Goal: Task Accomplishment & Management: Use online tool/utility

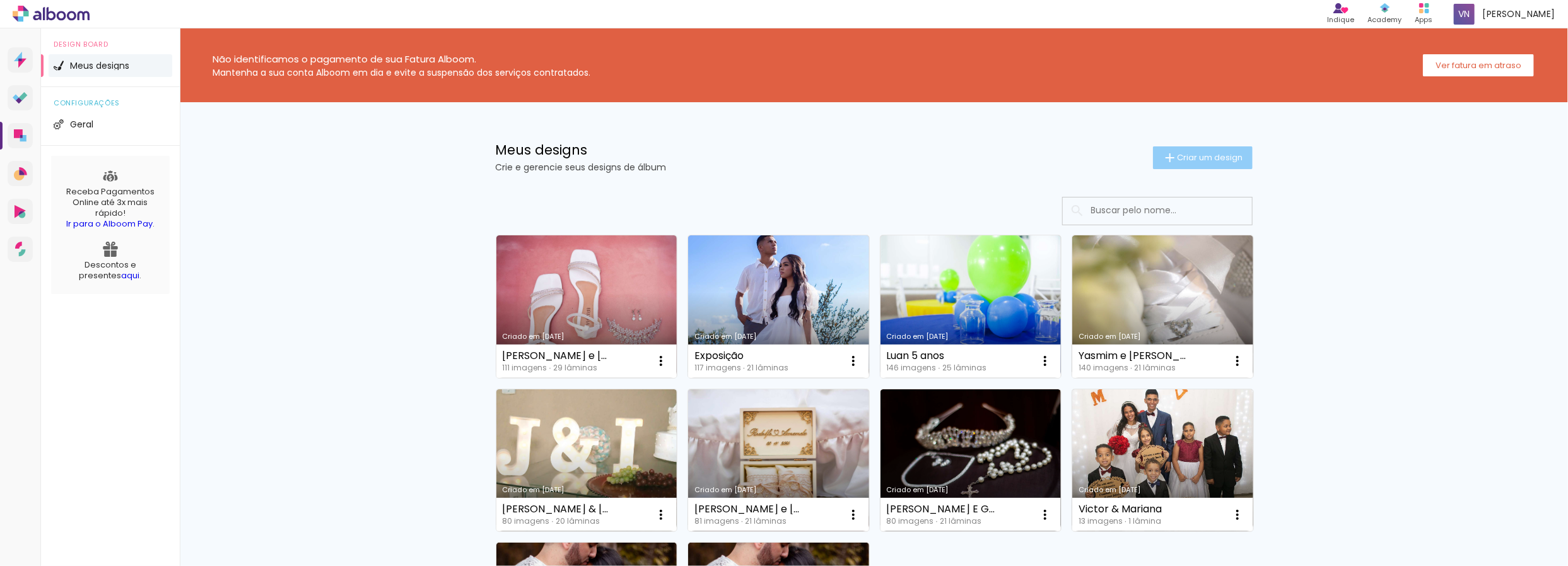
click at [1164, 155] on iron-icon at bounding box center [1170, 158] width 16 height 16
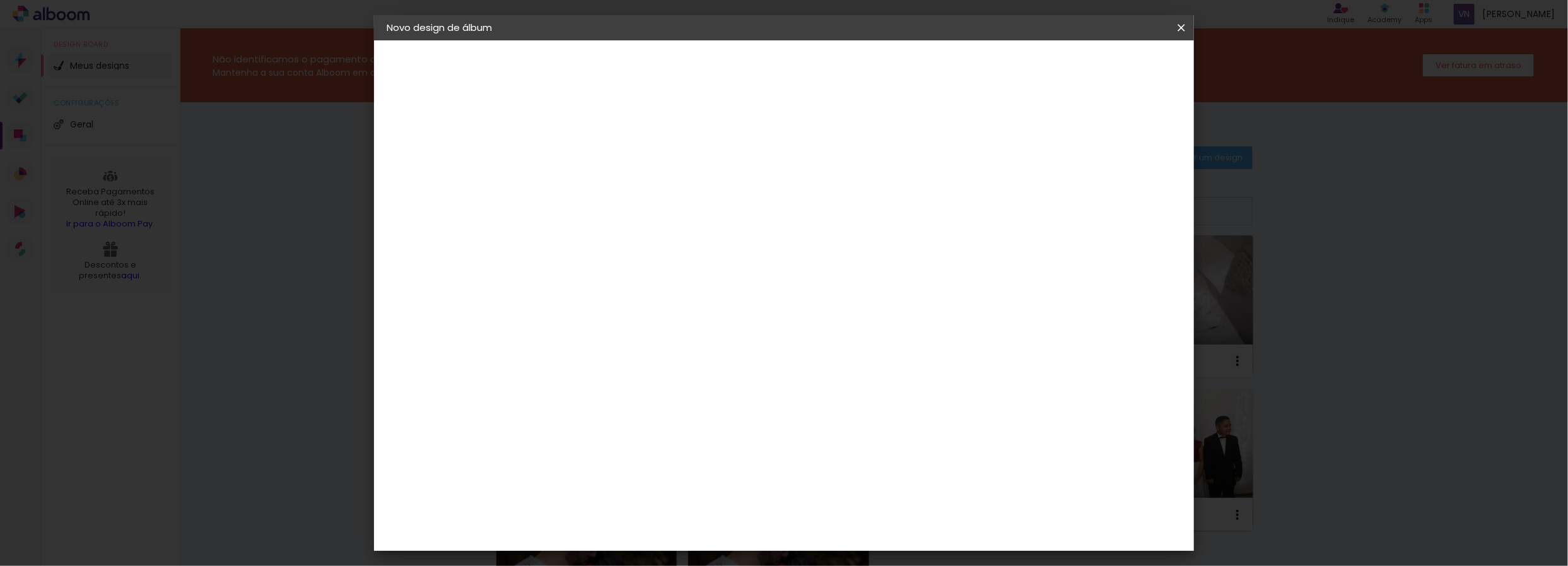
click at [0, 0] on paper-input-container "Título do álbum" at bounding box center [0, 0] width 0 height 0
type input "[PERSON_NAME] e [PERSON_NAME]"
type paper-input "[PERSON_NAME] e [PERSON_NAME]"
click at [723, 64] on paper-button "Avançar" at bounding box center [692, 67] width 62 height 22
click at [689, 238] on input at bounding box center [625, 240] width 127 height 16
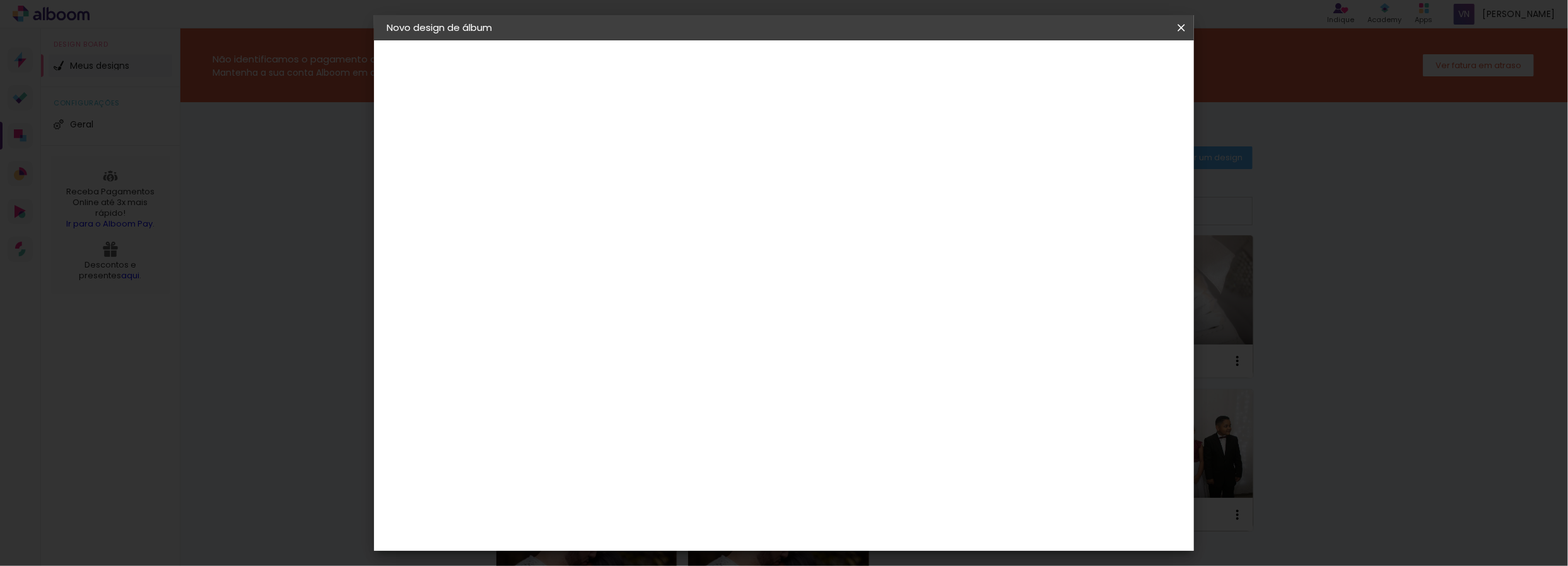
type input "req"
type paper-input "req"
click at [628, 280] on div "Requinte" at bounding box center [607, 285] width 43 height 10
click at [0, 0] on slot "Avançar" at bounding box center [0, 0] width 0 height 0
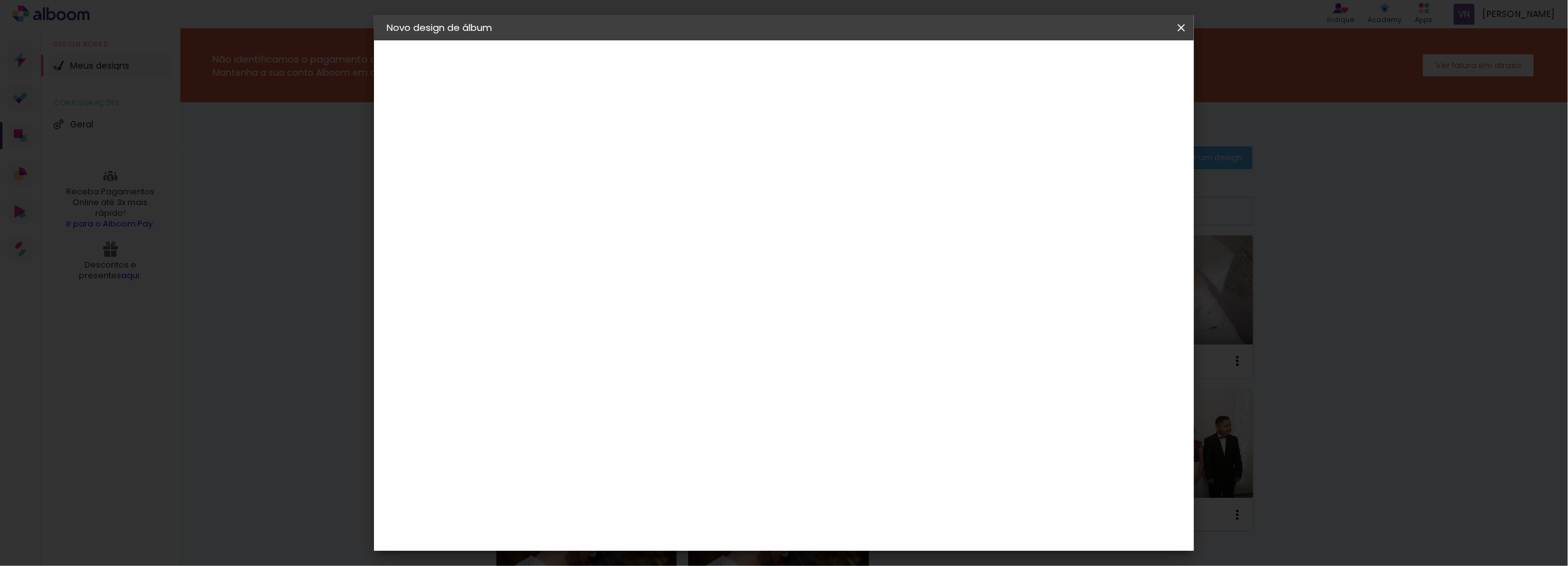
click at [679, 237] on span "25 × 30" at bounding box center [649, 250] width 59 height 26
click at [799, 73] on paper-button "Avançar" at bounding box center [768, 67] width 62 height 22
click at [1112, 73] on paper-button "Iniciar design" at bounding box center [1072, 67] width 83 height 22
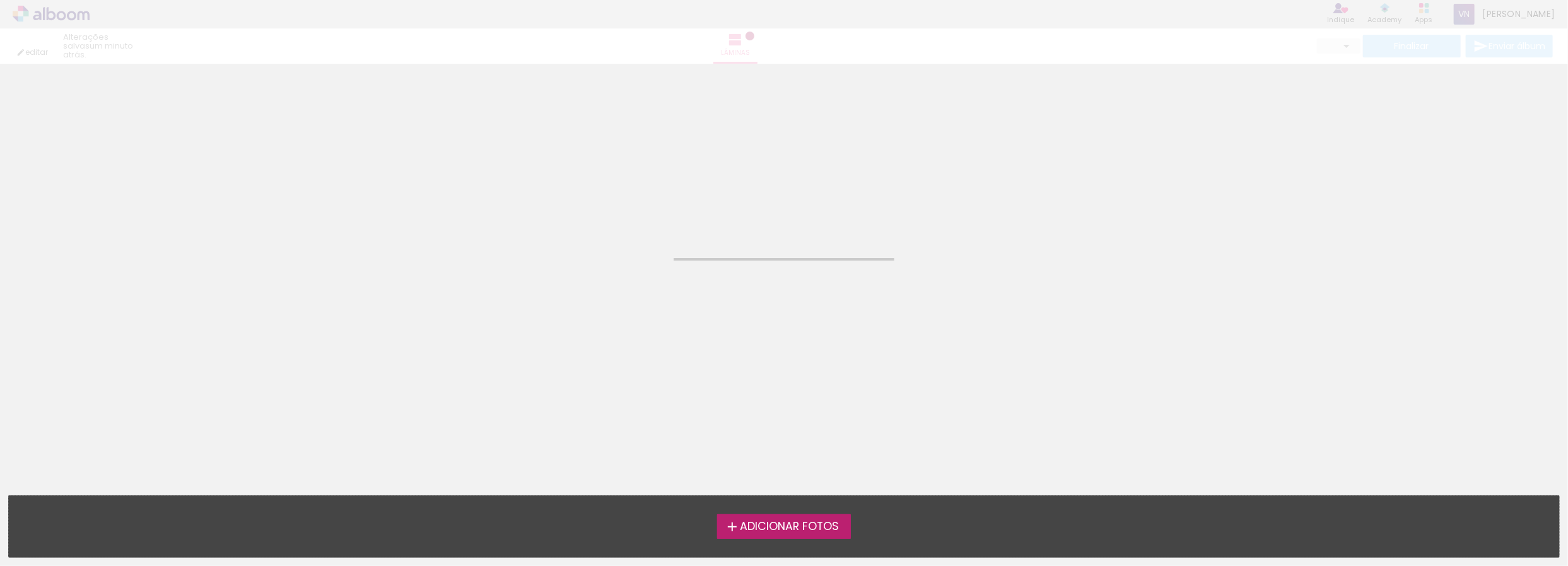
click at [771, 517] on label "Adicionar Fotos" at bounding box center [784, 526] width 134 height 24
click at [0, 0] on input "file" at bounding box center [0, 0] width 0 height 0
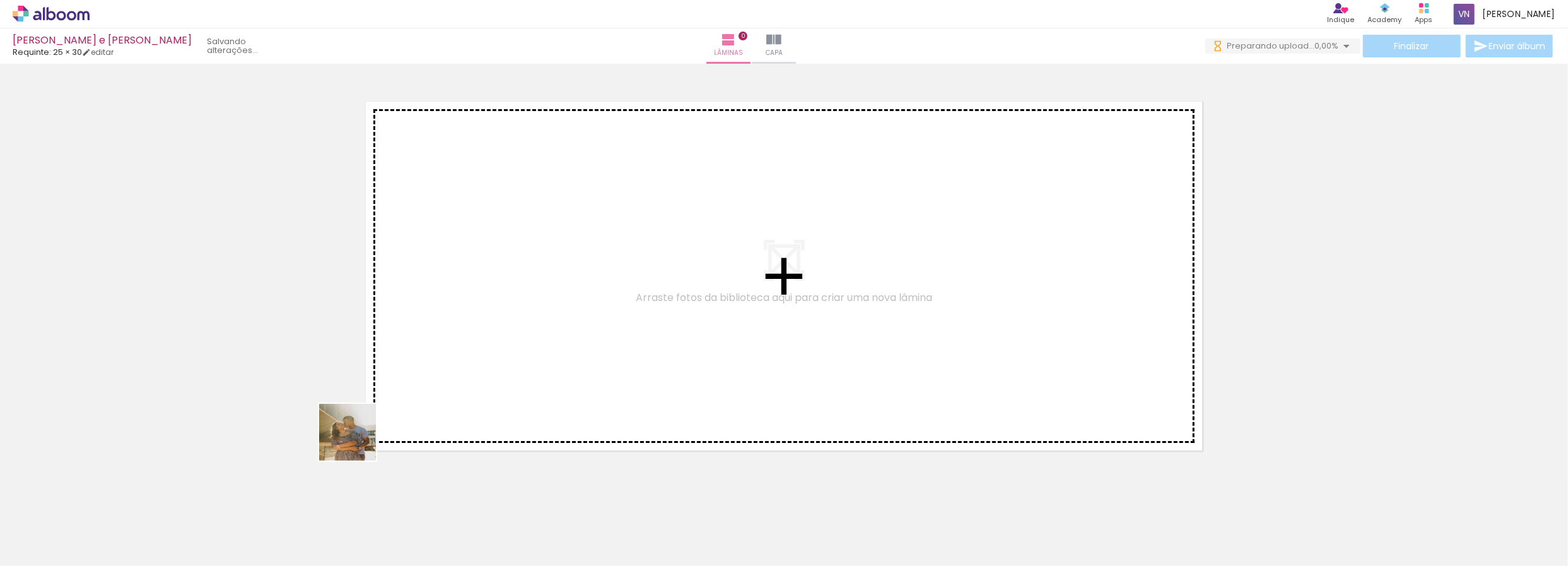
drag, startPoint x: 130, startPoint y: 535, endPoint x: 330, endPoint y: 447, distance: 218.5
click at [399, 400] on quentale-workspace at bounding box center [784, 283] width 1568 height 566
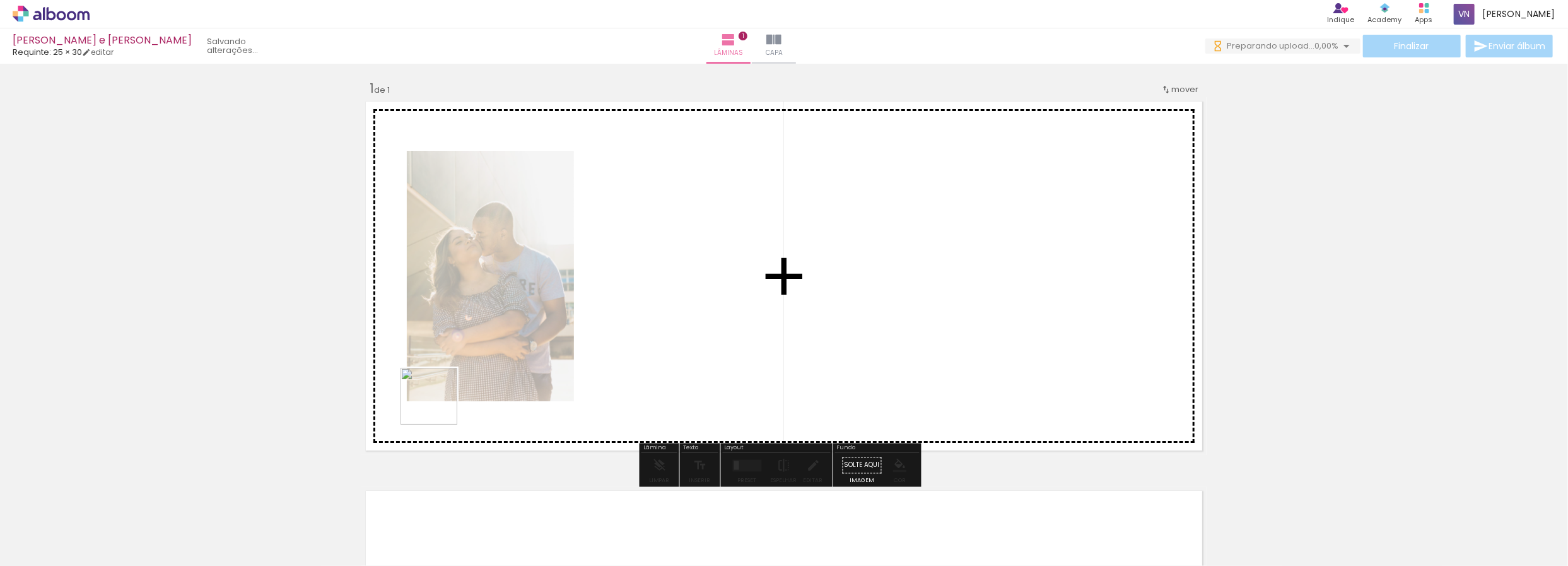
drag, startPoint x: 204, startPoint y: 534, endPoint x: 320, endPoint y: 487, distance: 125.2
click at [452, 397] on quentale-workspace at bounding box center [784, 283] width 1568 height 566
drag, startPoint x: 267, startPoint y: 539, endPoint x: 522, endPoint y: 410, distance: 285.8
click at [543, 403] on quentale-workspace at bounding box center [784, 283] width 1568 height 566
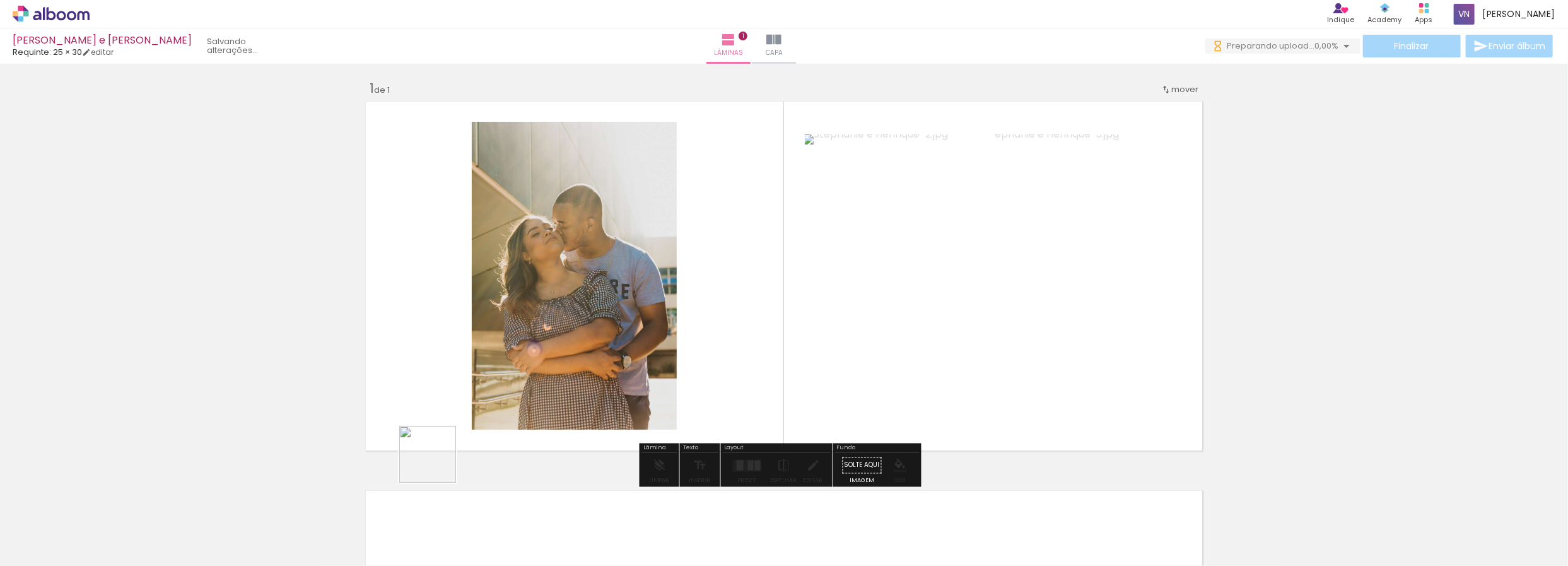
drag, startPoint x: 342, startPoint y: 526, endPoint x: 518, endPoint y: 393, distance: 220.6
click at [518, 393] on quentale-workspace at bounding box center [784, 283] width 1568 height 566
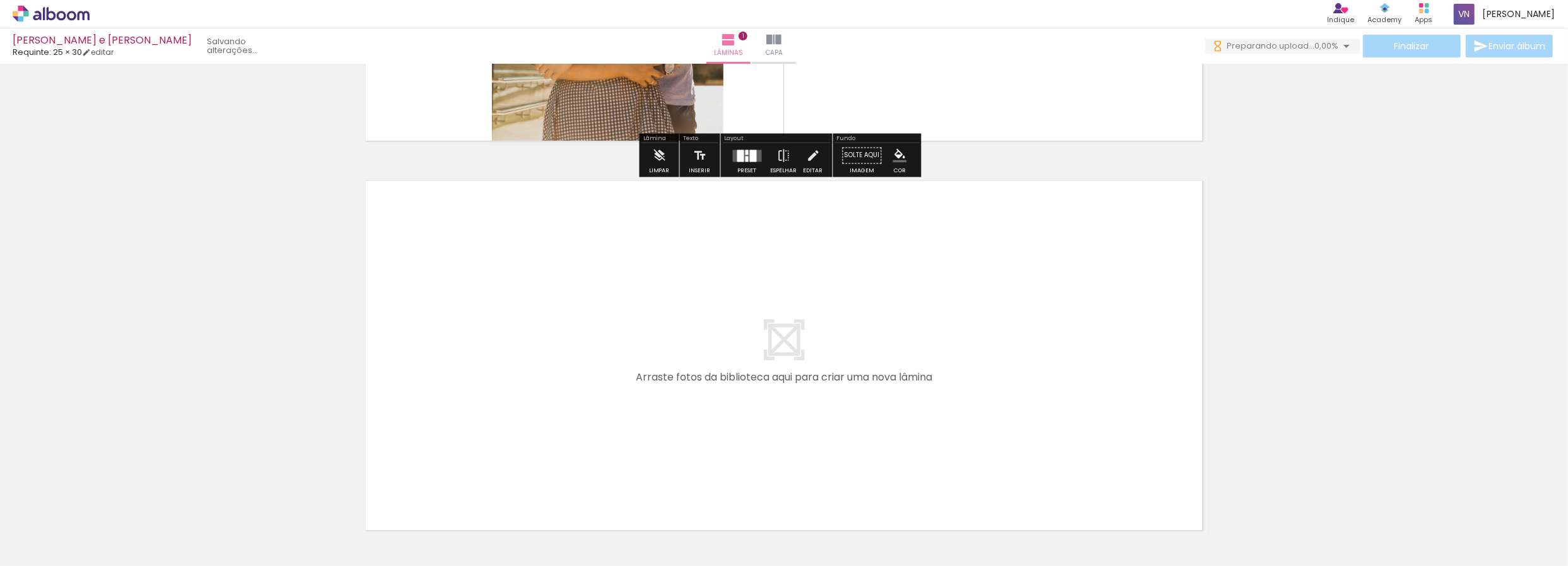
scroll to position [319, 0]
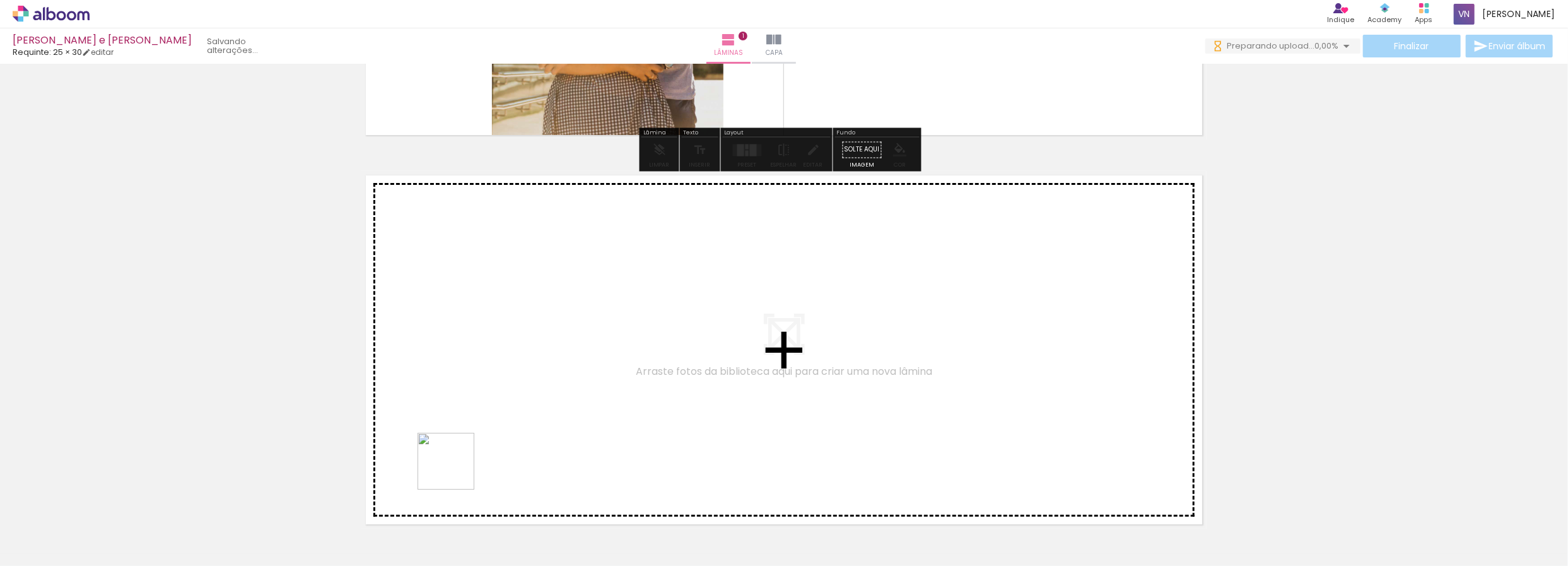
drag, startPoint x: 447, startPoint y: 488, endPoint x: 483, endPoint y: 398, distance: 96.9
click at [483, 398] on quentale-workspace at bounding box center [784, 283] width 1568 height 566
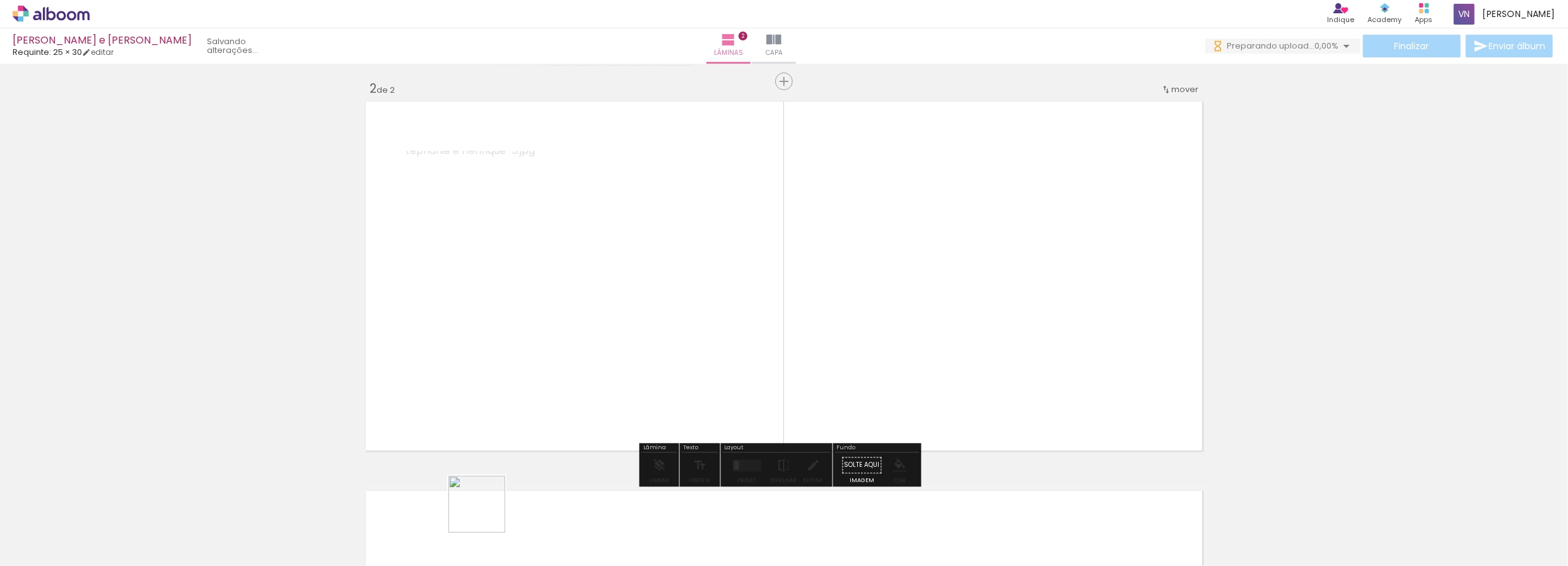
scroll to position [393, 0]
drag, startPoint x: 483, startPoint y: 525, endPoint x: 527, endPoint y: 436, distance: 99.3
click at [544, 385] on quentale-workspace at bounding box center [784, 283] width 1568 height 566
drag, startPoint x: 558, startPoint y: 538, endPoint x: 618, endPoint y: 401, distance: 149.6
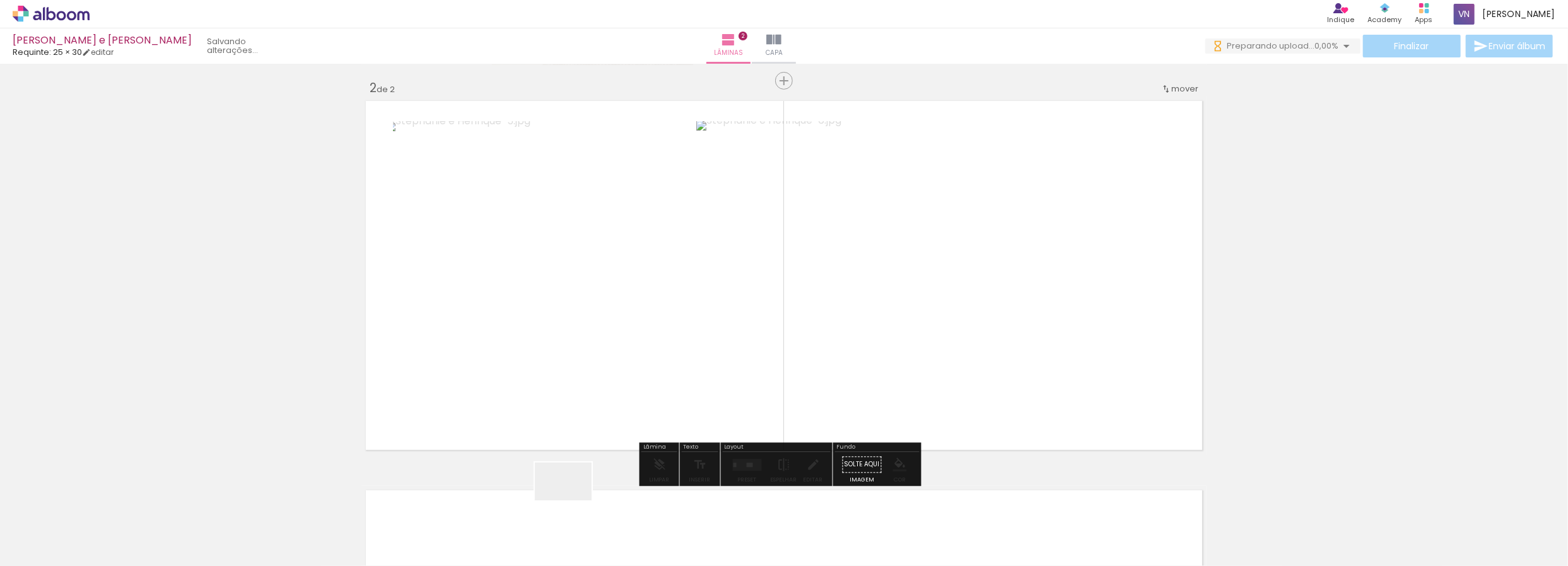
click at [618, 401] on quentale-workspace at bounding box center [784, 283] width 1568 height 566
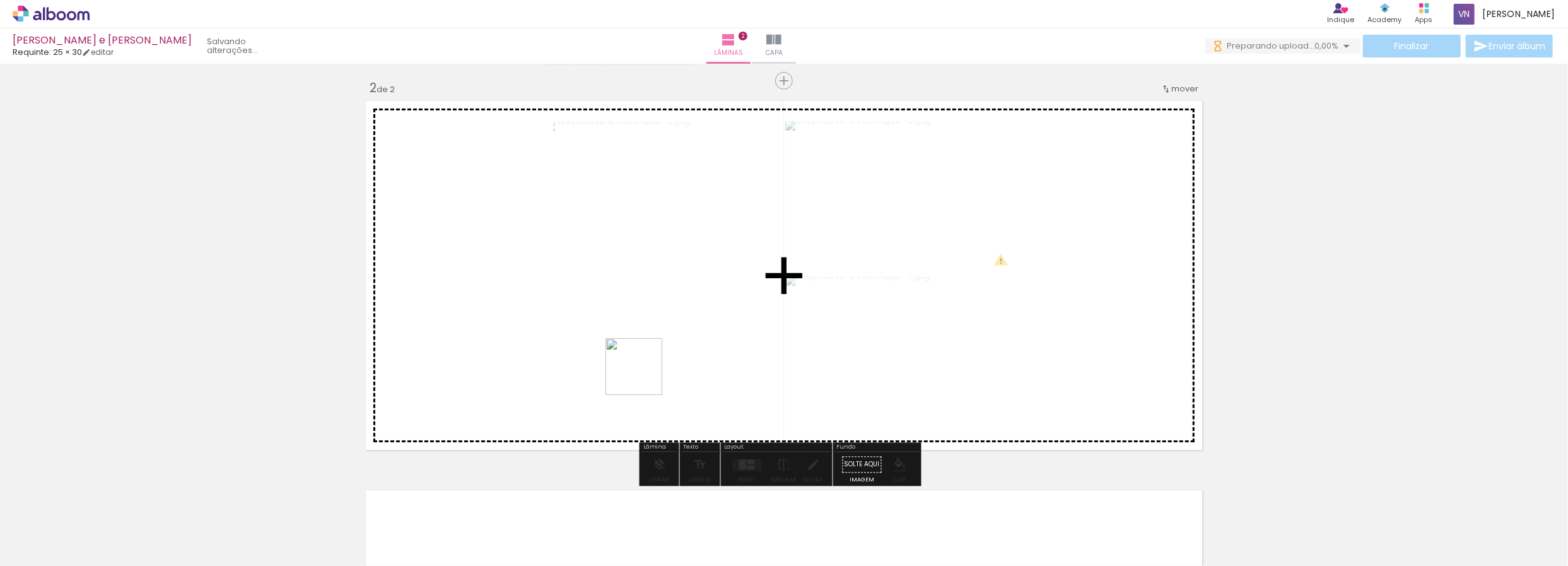
drag, startPoint x: 641, startPoint y: 422, endPoint x: 644, endPoint y: 358, distance: 64.1
click at [643, 365] on quentale-workspace at bounding box center [784, 283] width 1568 height 566
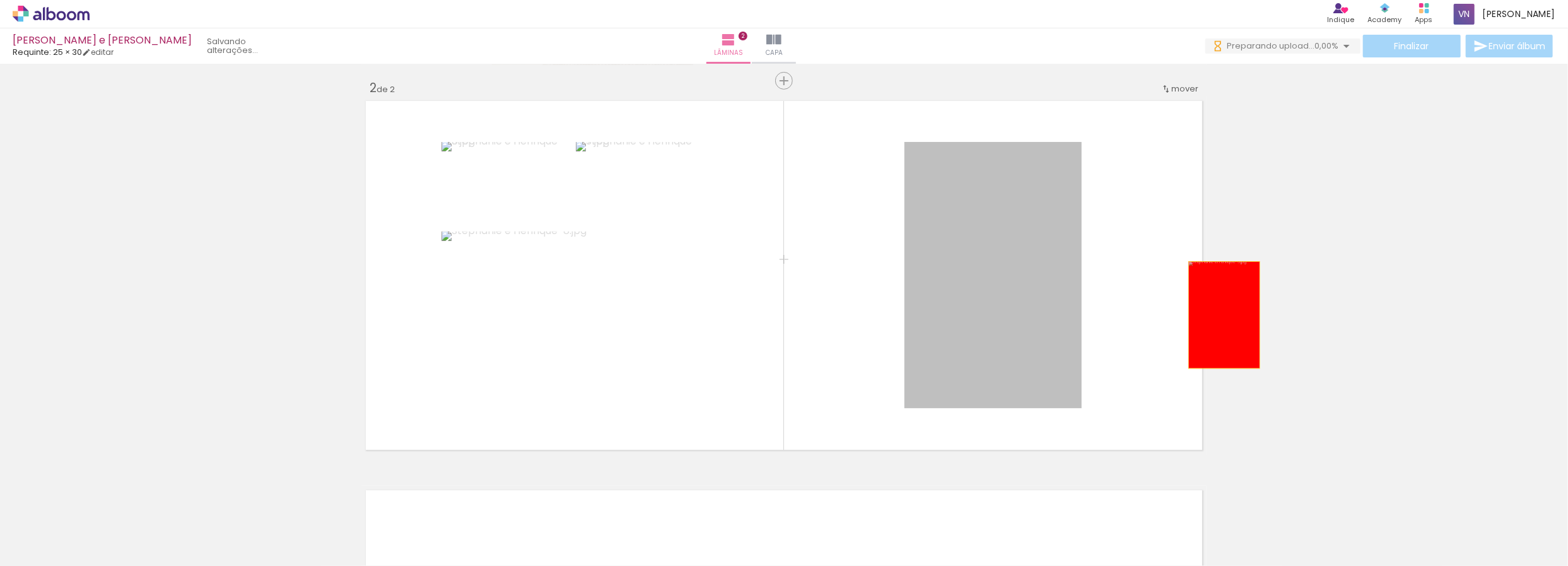
drag, startPoint x: 985, startPoint y: 315, endPoint x: 1321, endPoint y: 301, distance: 336.3
click at [1329, 302] on div "Inserir lâmina 1 de 2 Inserir lâmina 2 de 2" at bounding box center [784, 259] width 1568 height 1168
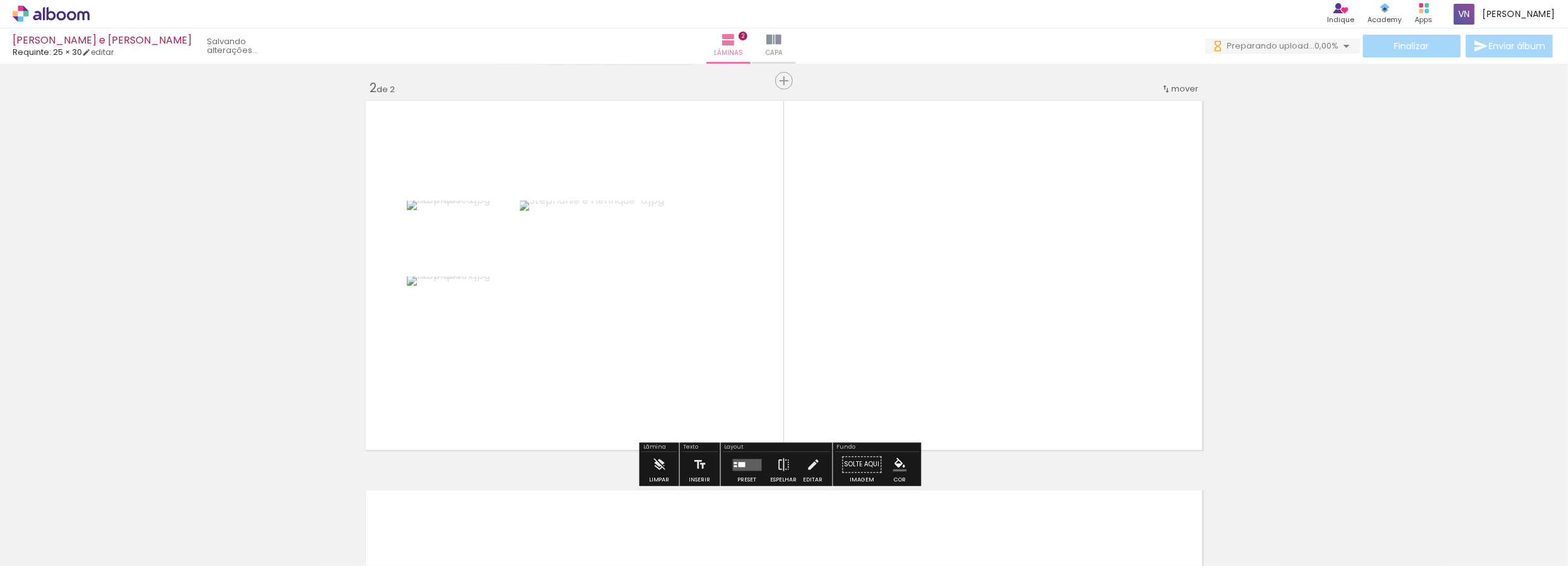
click at [751, 470] on div at bounding box center [747, 464] width 34 height 25
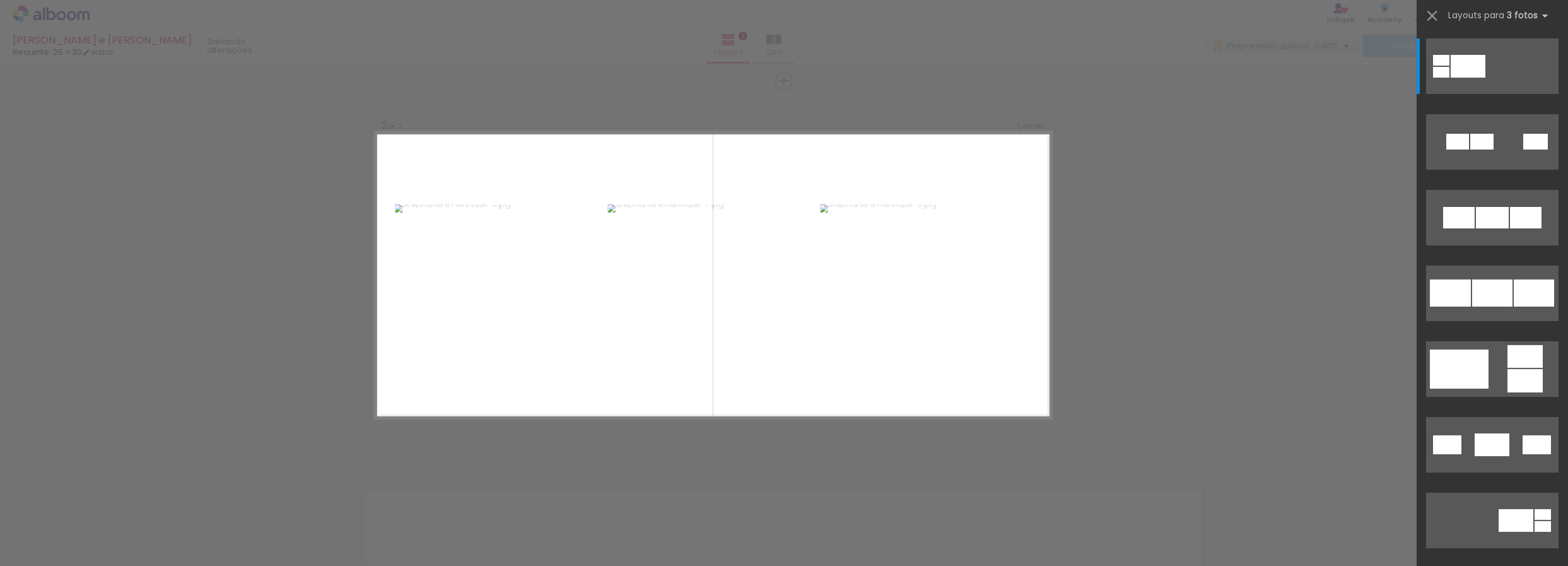
click at [1176, 298] on div "Confirmar Cancelar" at bounding box center [784, 270] width 1568 height 1198
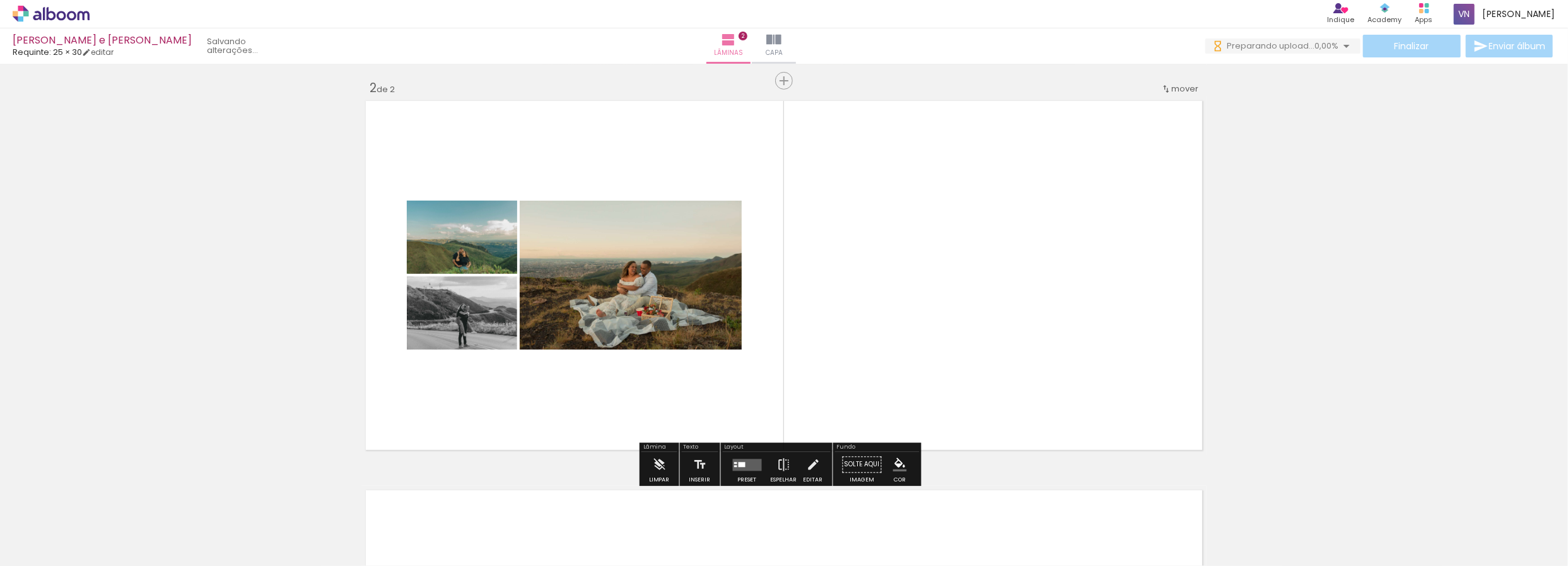
click at [748, 480] on div "Preset" at bounding box center [748, 480] width 19 height 6
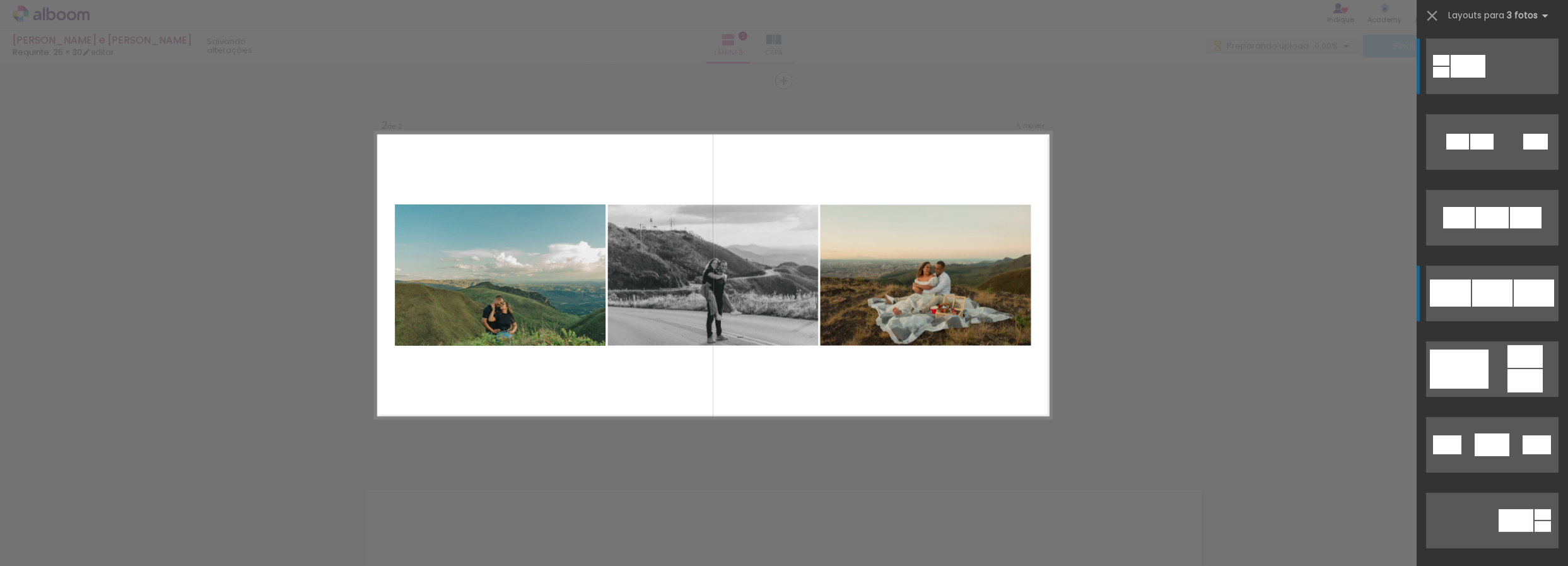
click at [1509, 94] on quentale-layouter at bounding box center [1492, 67] width 132 height 55
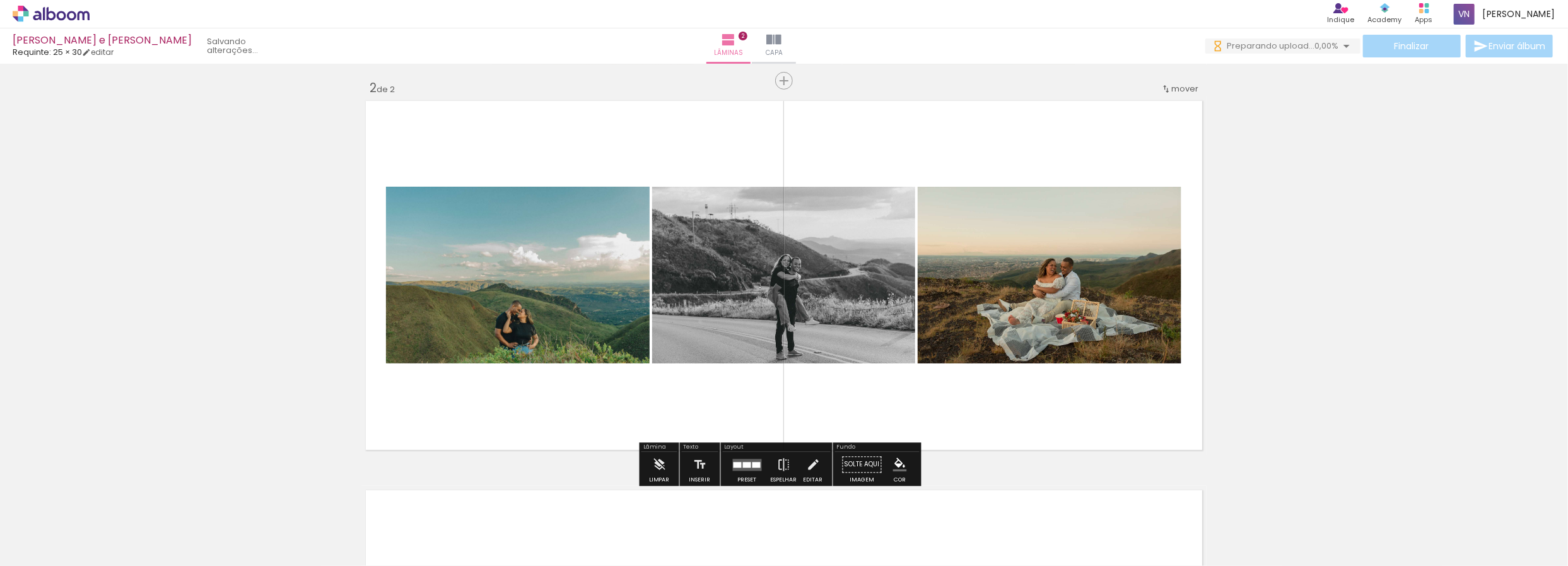
click at [1307, 282] on div "Inserir lâmina 1 de 2 Inserir lâmina 2 de 2" at bounding box center [784, 259] width 1568 height 1168
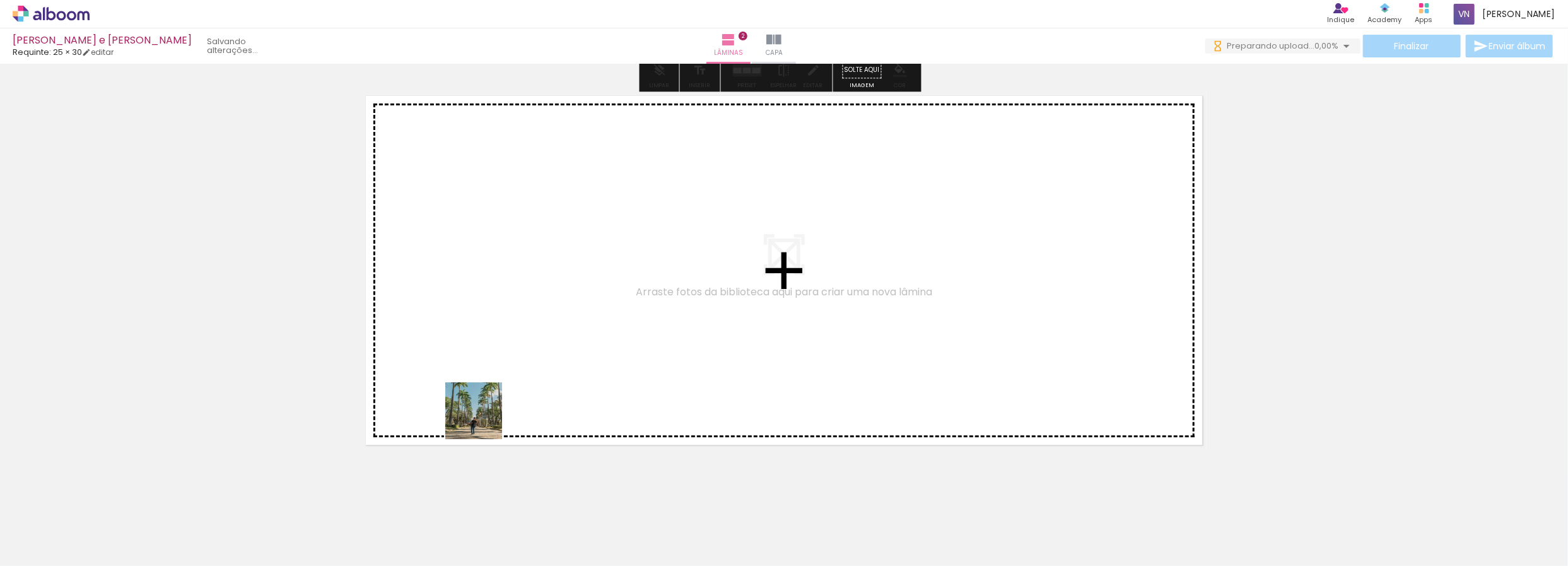
drag, startPoint x: 428, startPoint y: 508, endPoint x: 692, endPoint y: 477, distance: 265.8
click at [504, 386] on quentale-workspace at bounding box center [784, 283] width 1568 height 566
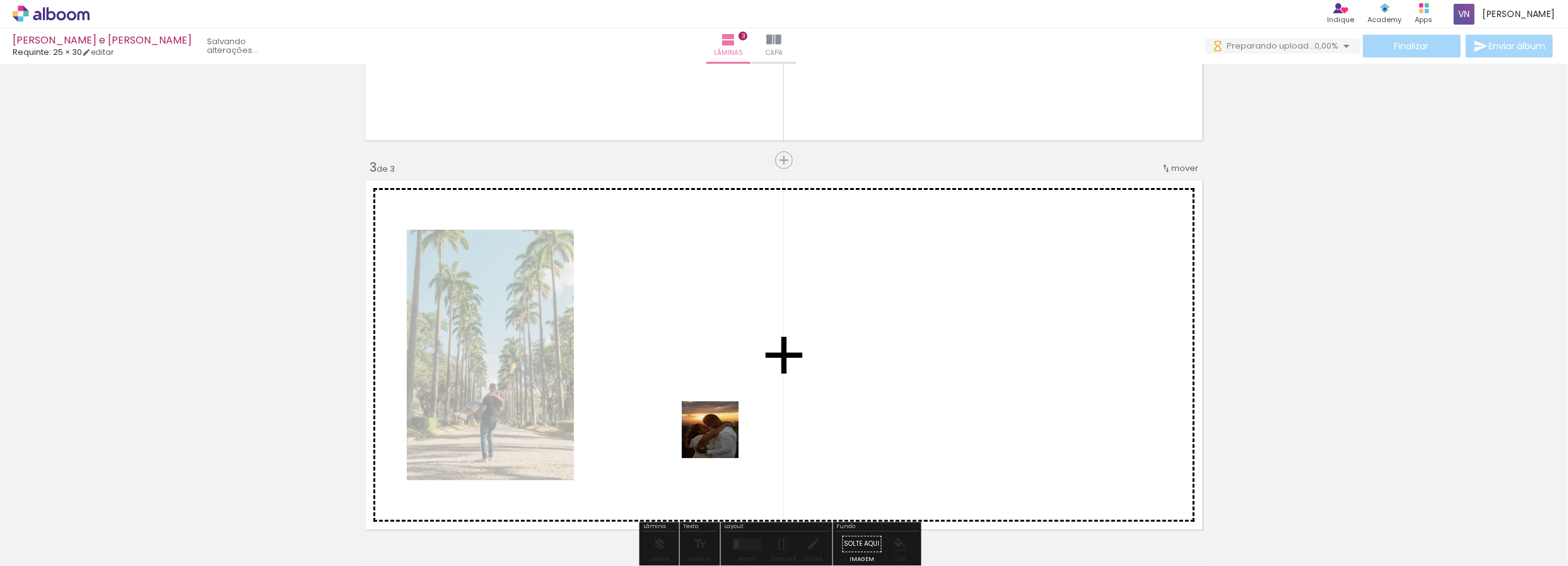
drag, startPoint x: 764, startPoint y: 537, endPoint x: 687, endPoint y: 498, distance: 86.3
click at [699, 400] on quentale-workspace at bounding box center [784, 283] width 1568 height 566
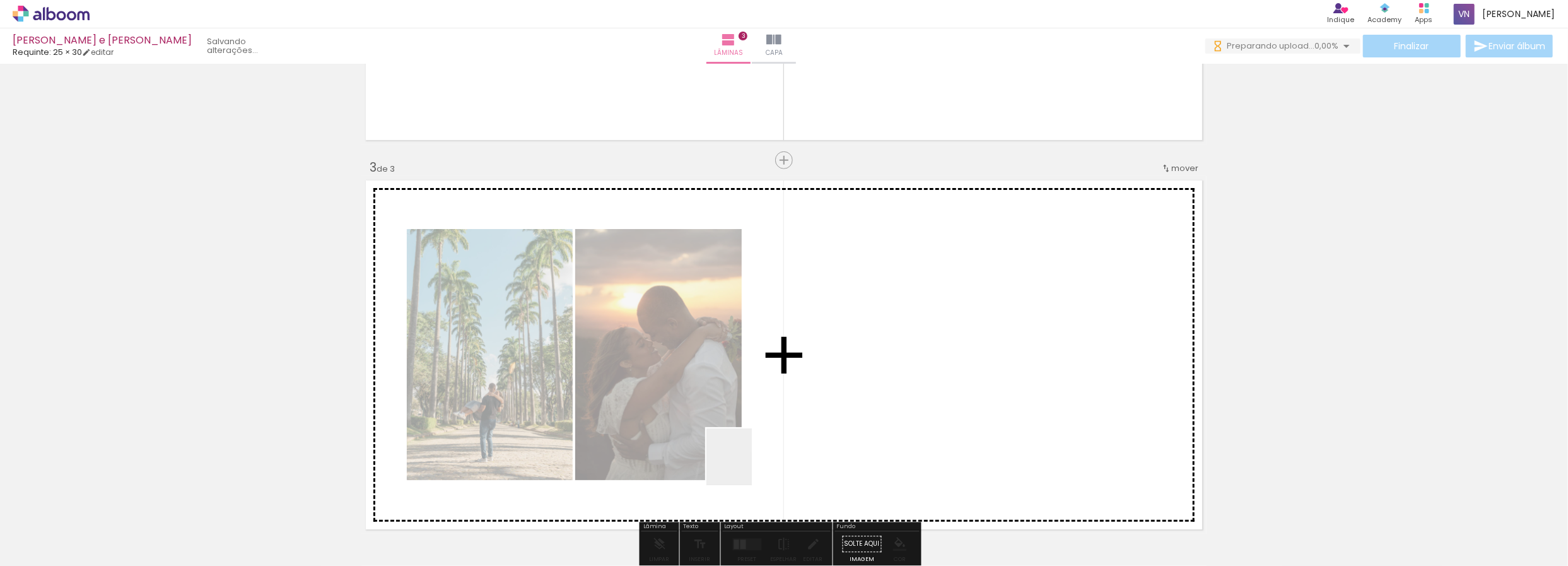
drag, startPoint x: 681, startPoint y: 531, endPoint x: 820, endPoint y: 408, distance: 185.6
click at [819, 410] on quentale-workspace at bounding box center [784, 283] width 1568 height 566
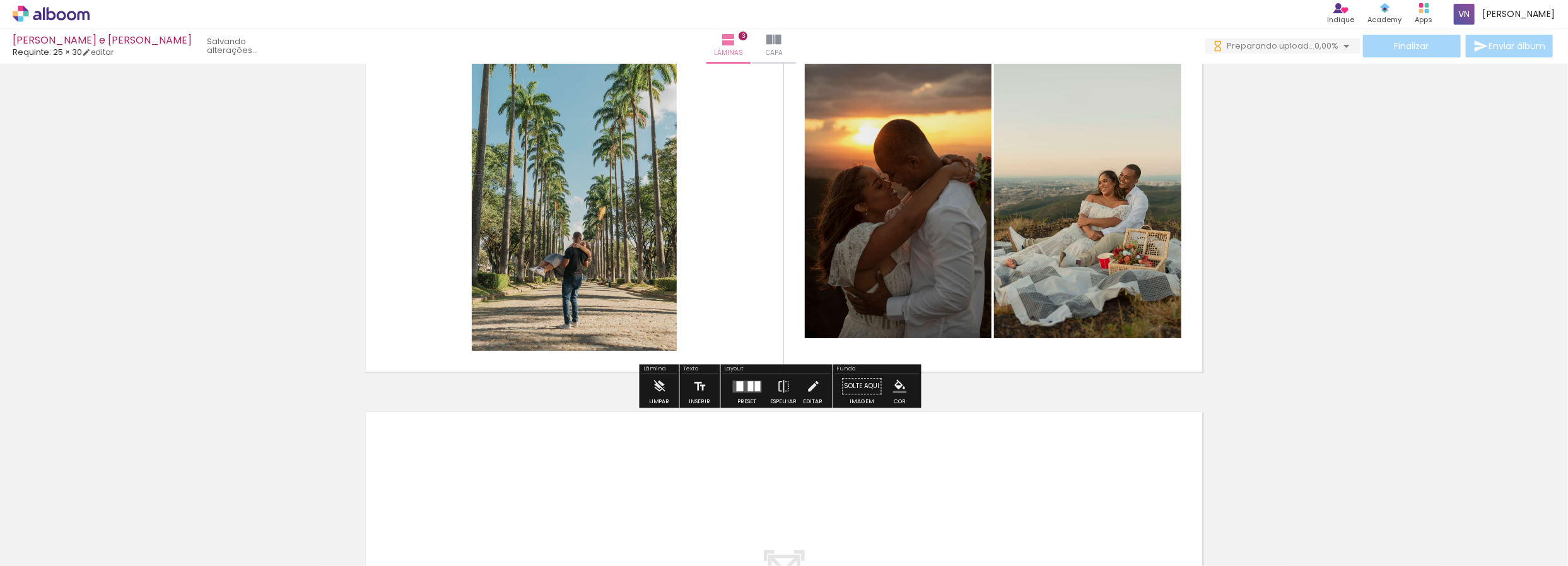
click at [755, 389] on div at bounding box center [758, 386] width 6 height 10
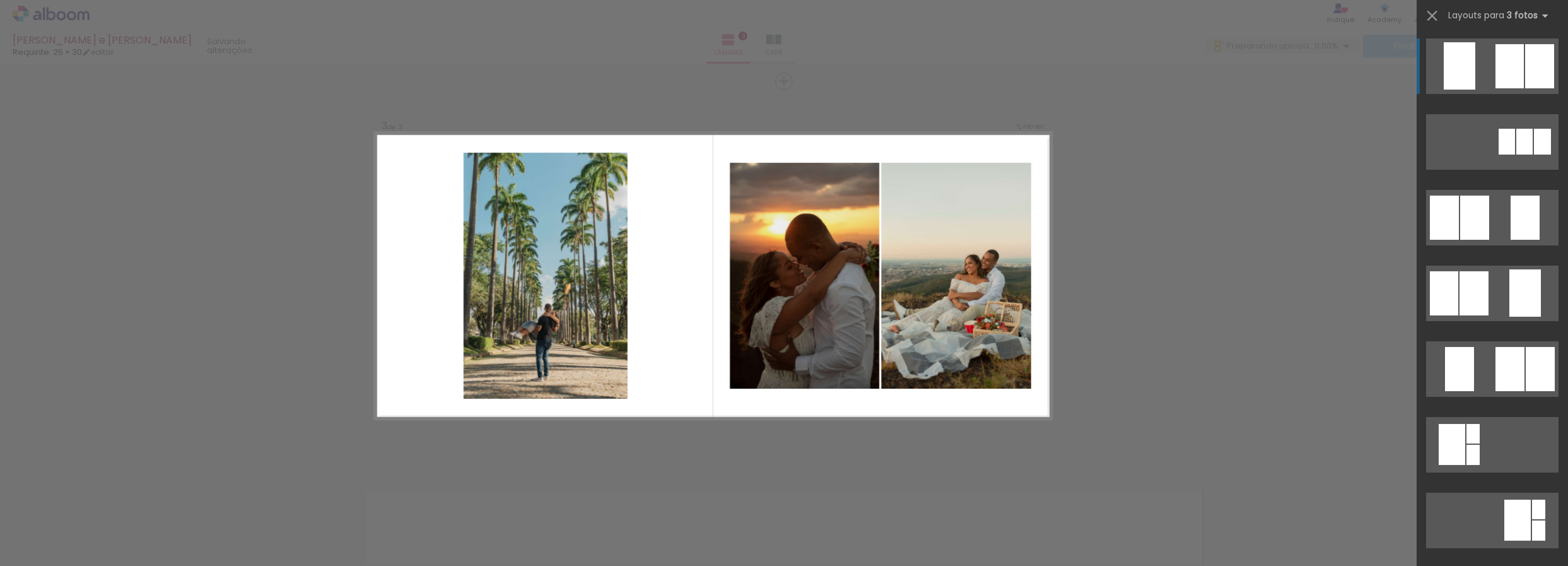
click at [1279, 340] on div "Confirmar Cancelar" at bounding box center [784, 75] width 1568 height 1587
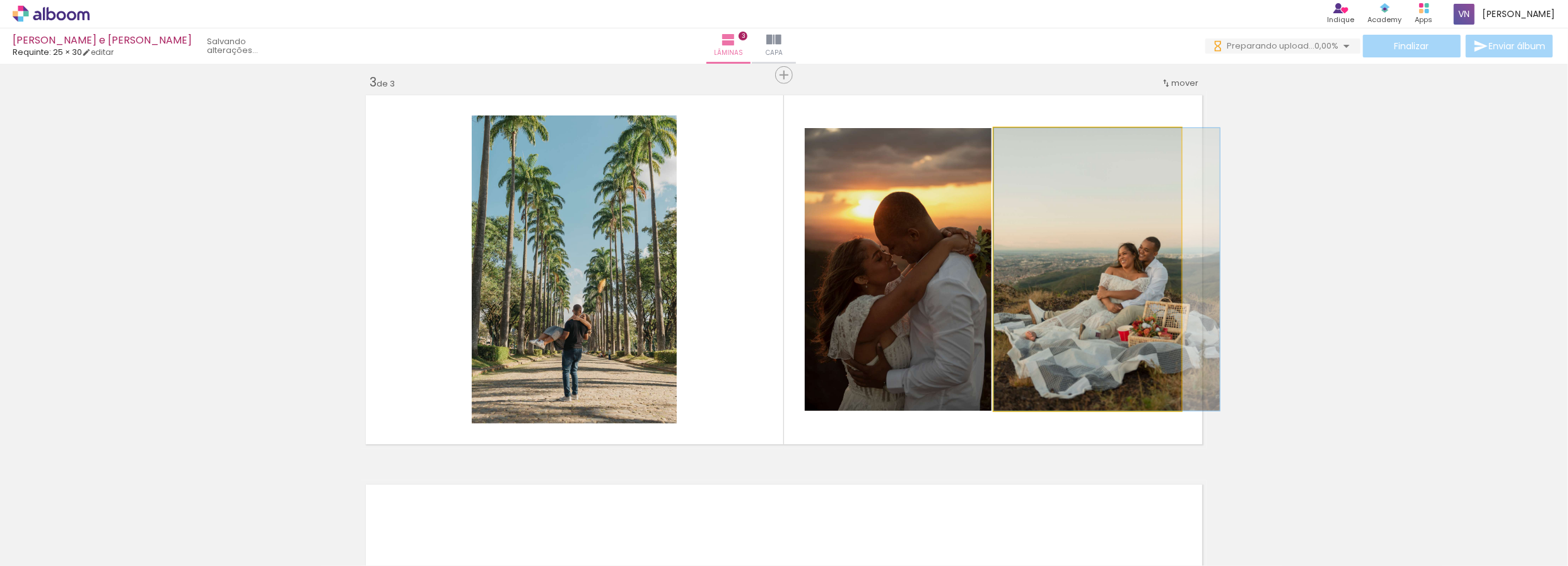
drag, startPoint x: 1079, startPoint y: 307, endPoint x: 1182, endPoint y: 296, distance: 103.6
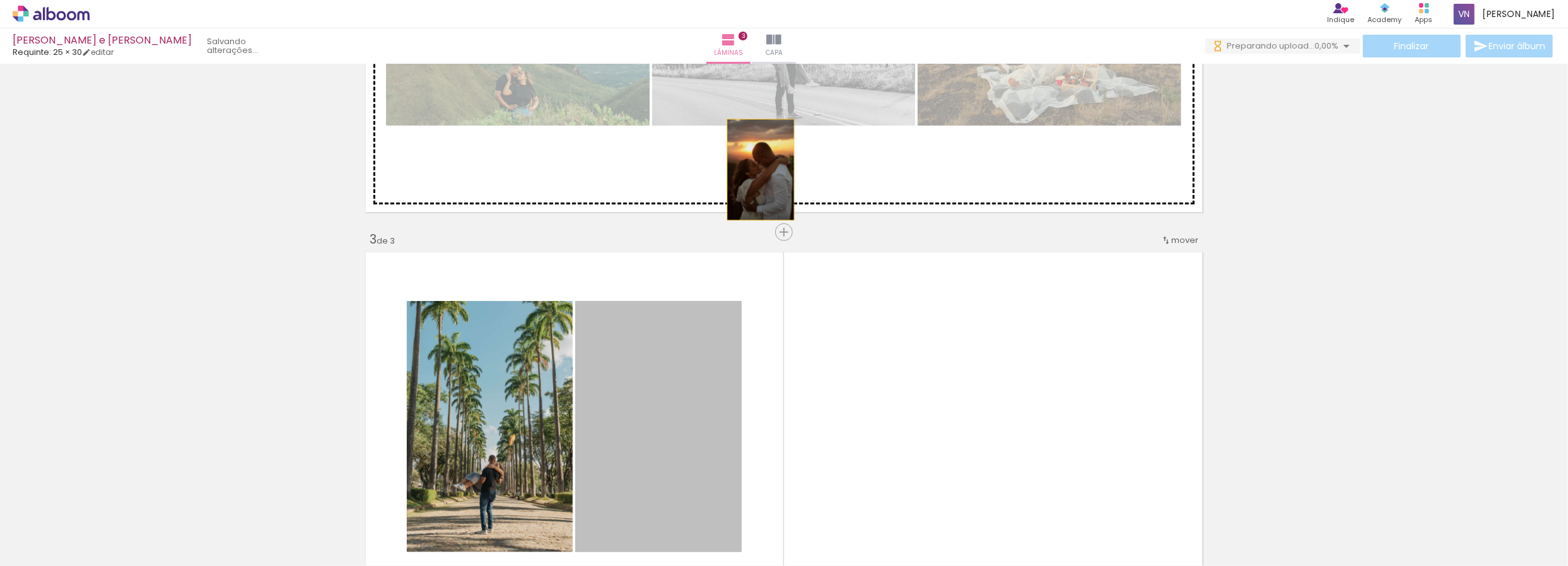
drag, startPoint x: 689, startPoint y: 424, endPoint x: 753, endPoint y: 215, distance: 218.6
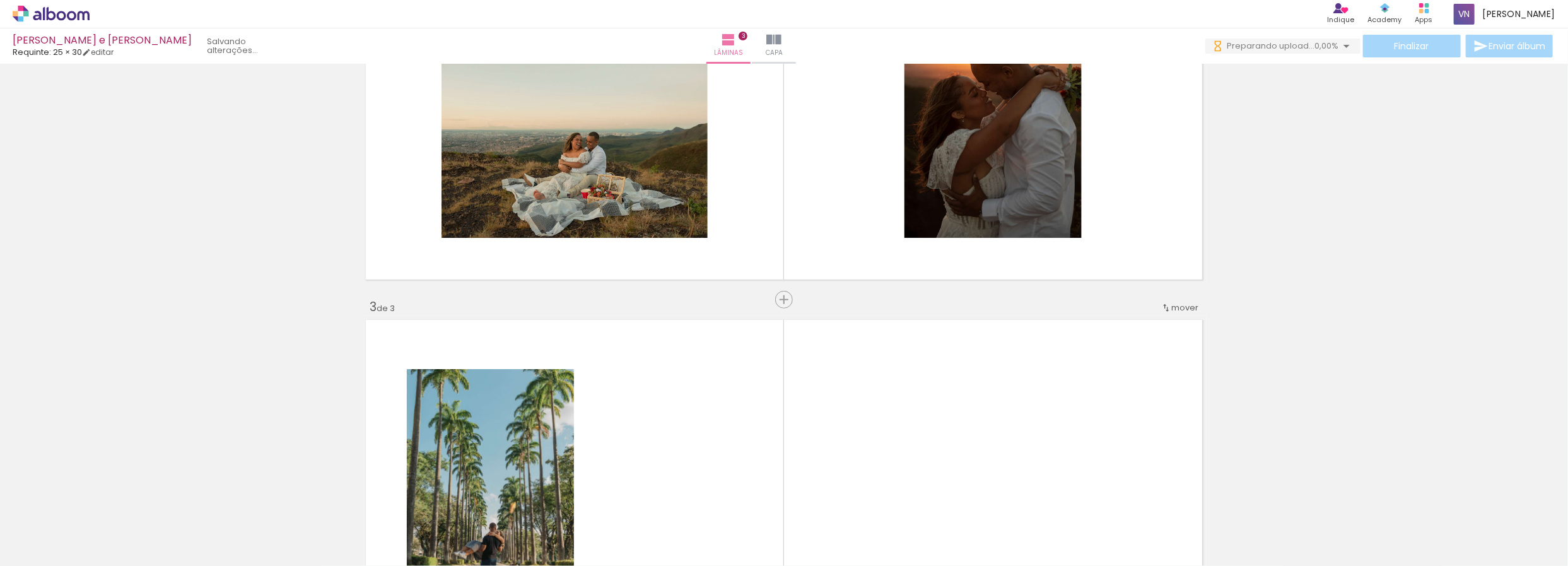
scroll to position [631, 0]
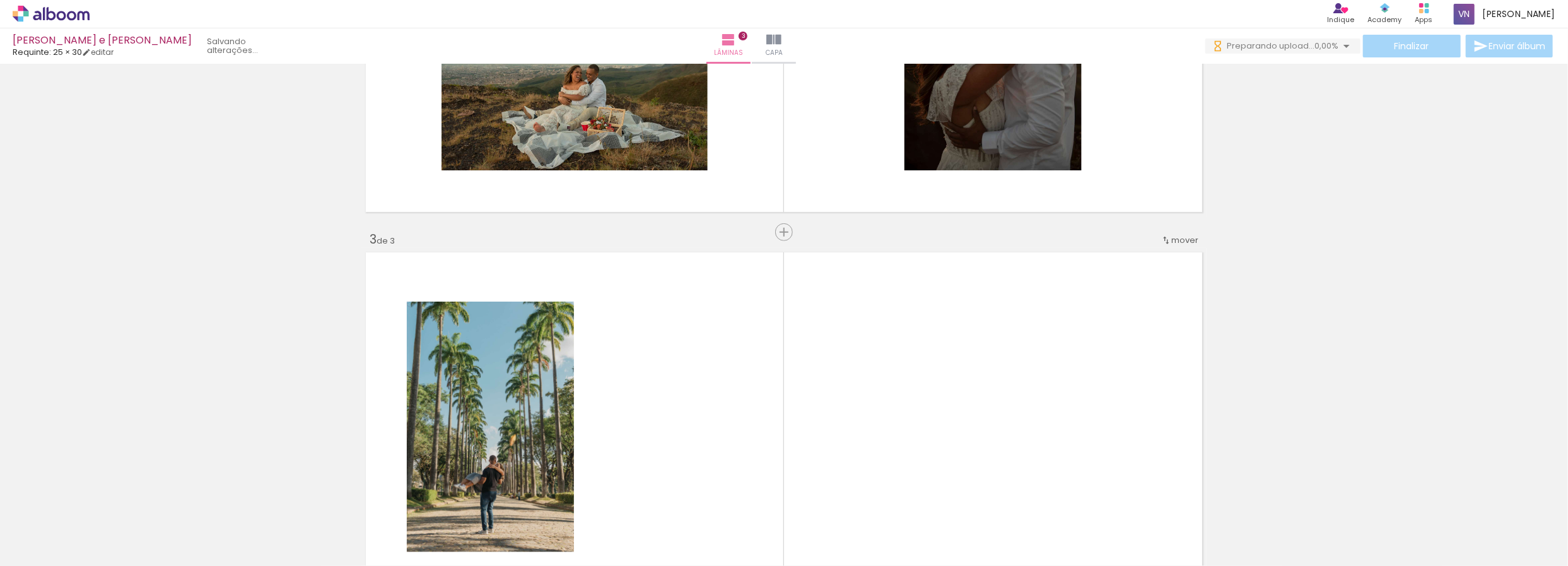
drag, startPoint x: 532, startPoint y: 388, endPoint x: 831, endPoint y: 213, distance: 346.4
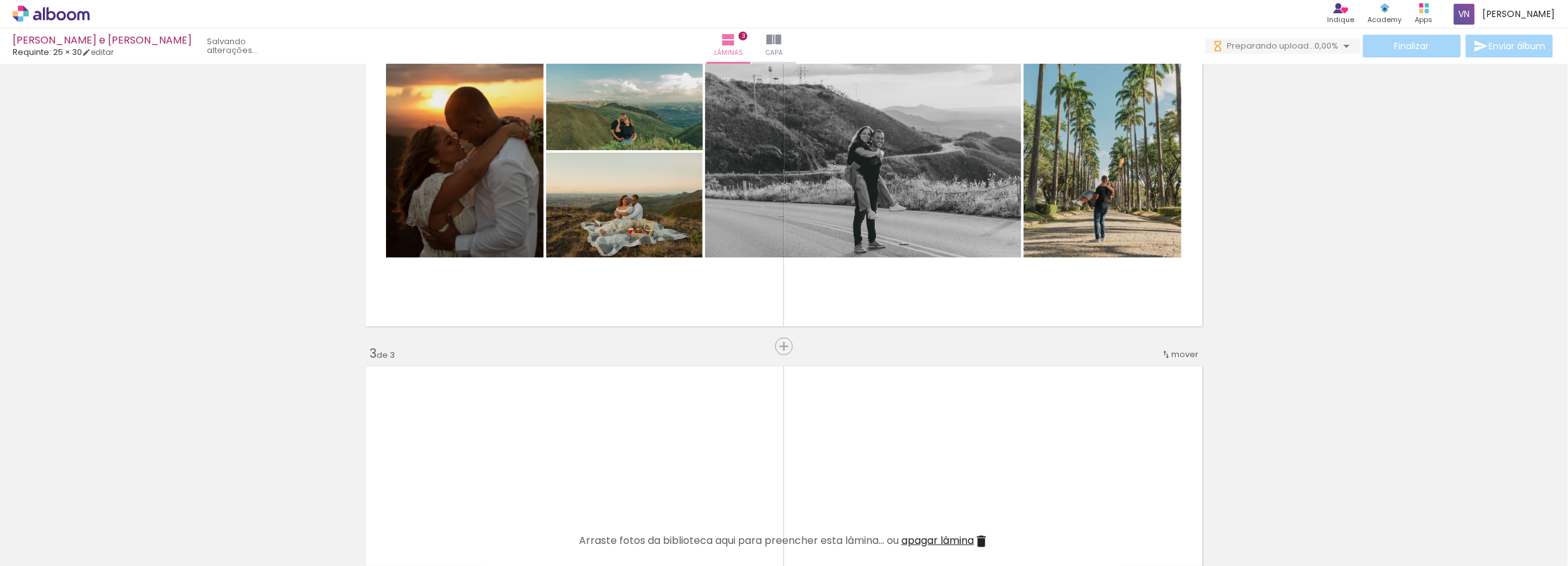
scroll to position [394, 0]
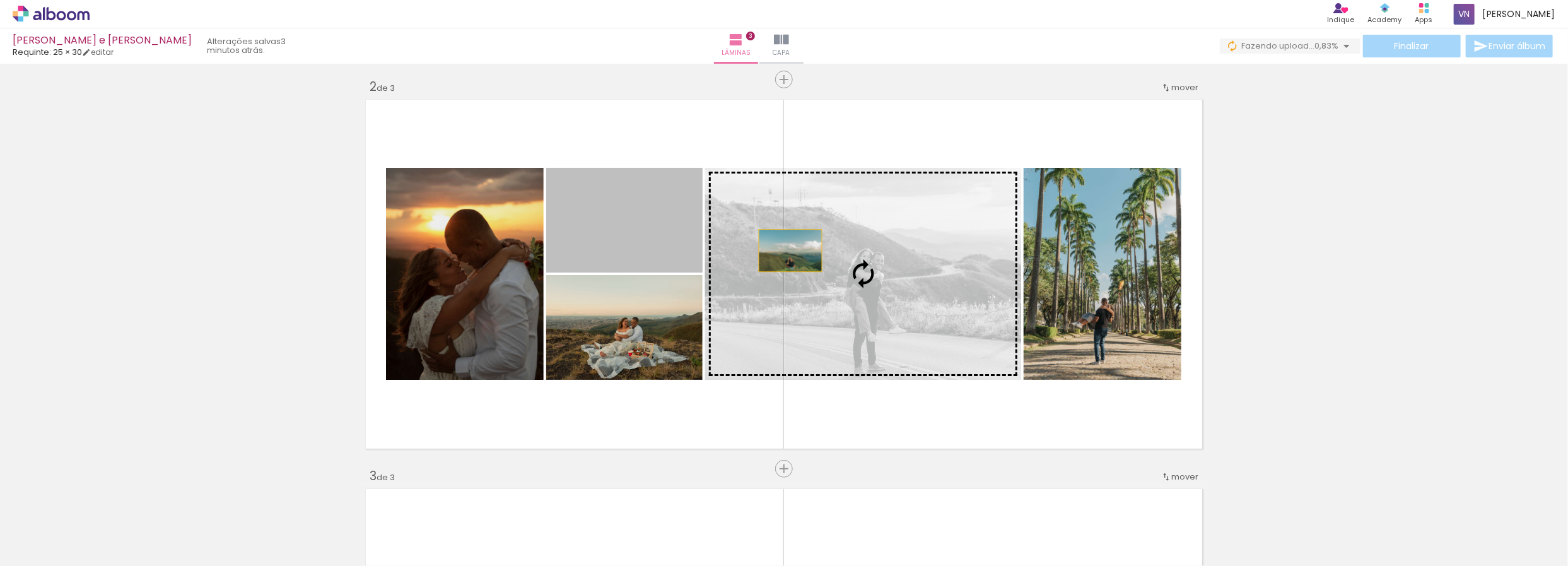
drag, startPoint x: 613, startPoint y: 233, endPoint x: 807, endPoint y: 257, distance: 195.5
click at [0, 0] on slot at bounding box center [0, 0] width 0 height 0
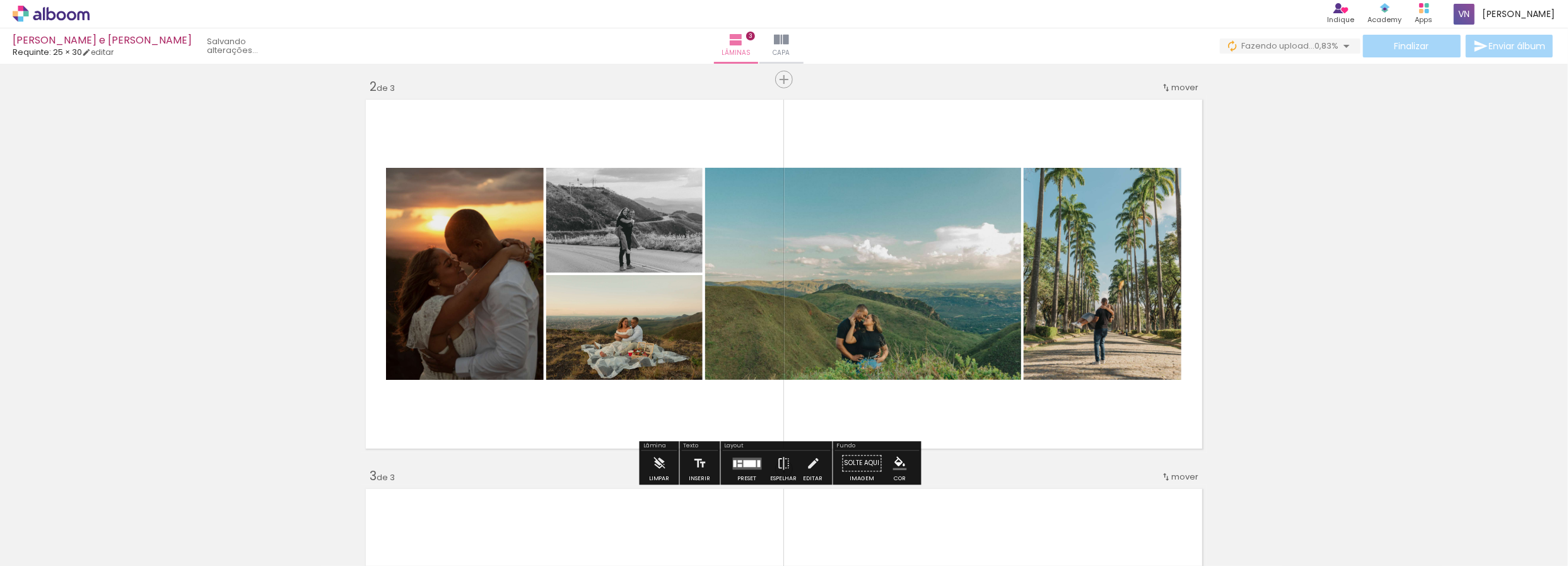
click at [330, 328] on div "Inserir lâmina 1 de 3 Inserir lâmina 2 de 3 Inserir lâmina 3 de 3" at bounding box center [784, 453] width 1568 height 1557
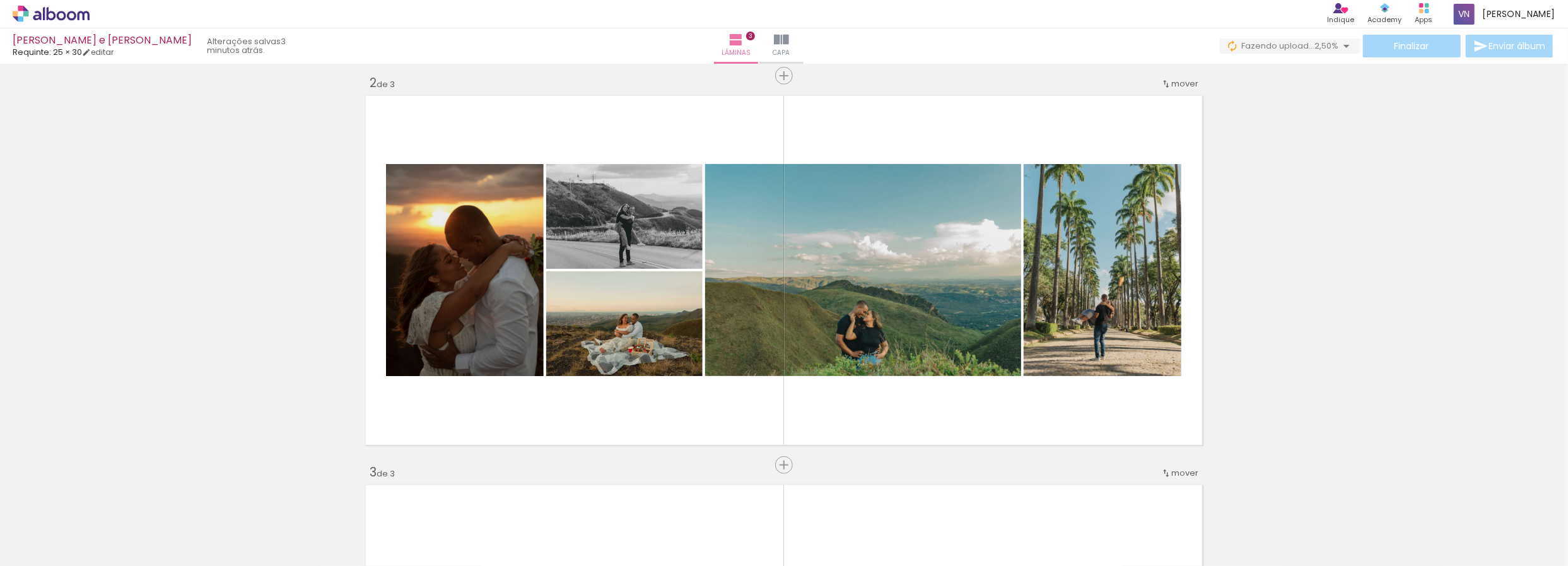
scroll to position [473, 0]
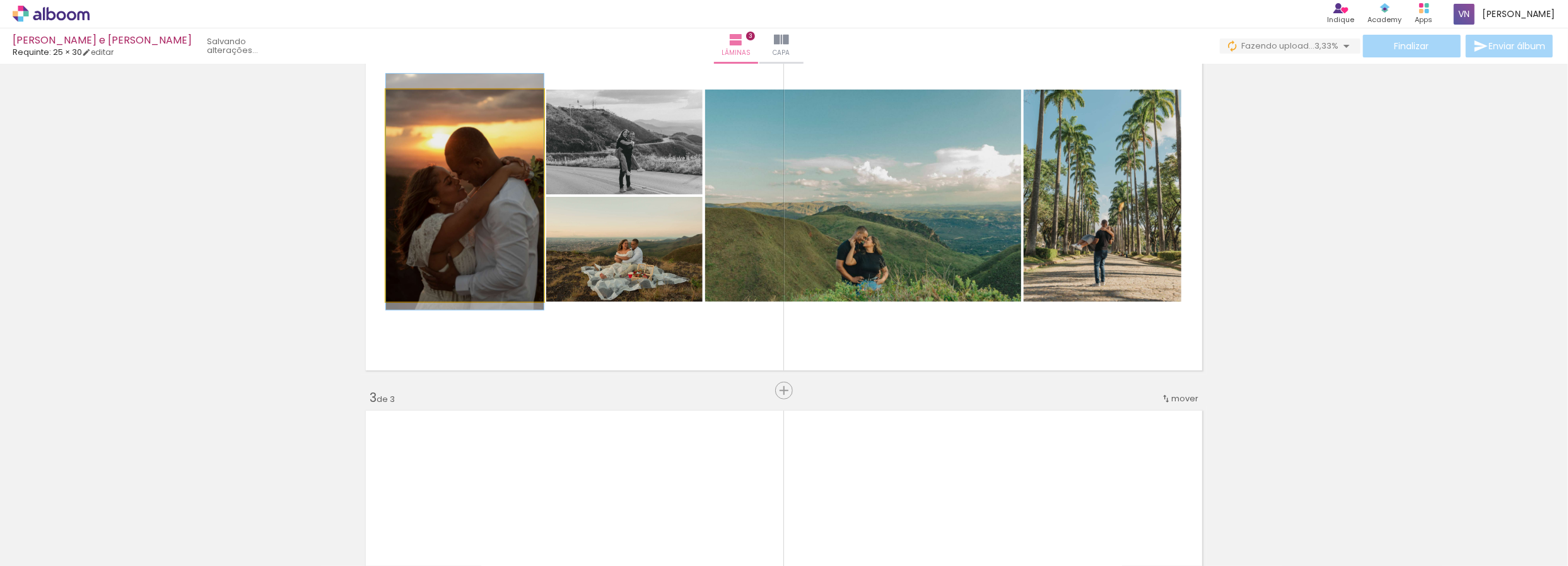
drag, startPoint x: 461, startPoint y: 258, endPoint x: 314, endPoint y: 249, distance: 147.3
click at [310, 246] on div "Inserir lâmina 1 de 3 Inserir lâmina 2 de 3 Inserir lâmina 3 de 3" at bounding box center [784, 374] width 1568 height 1557
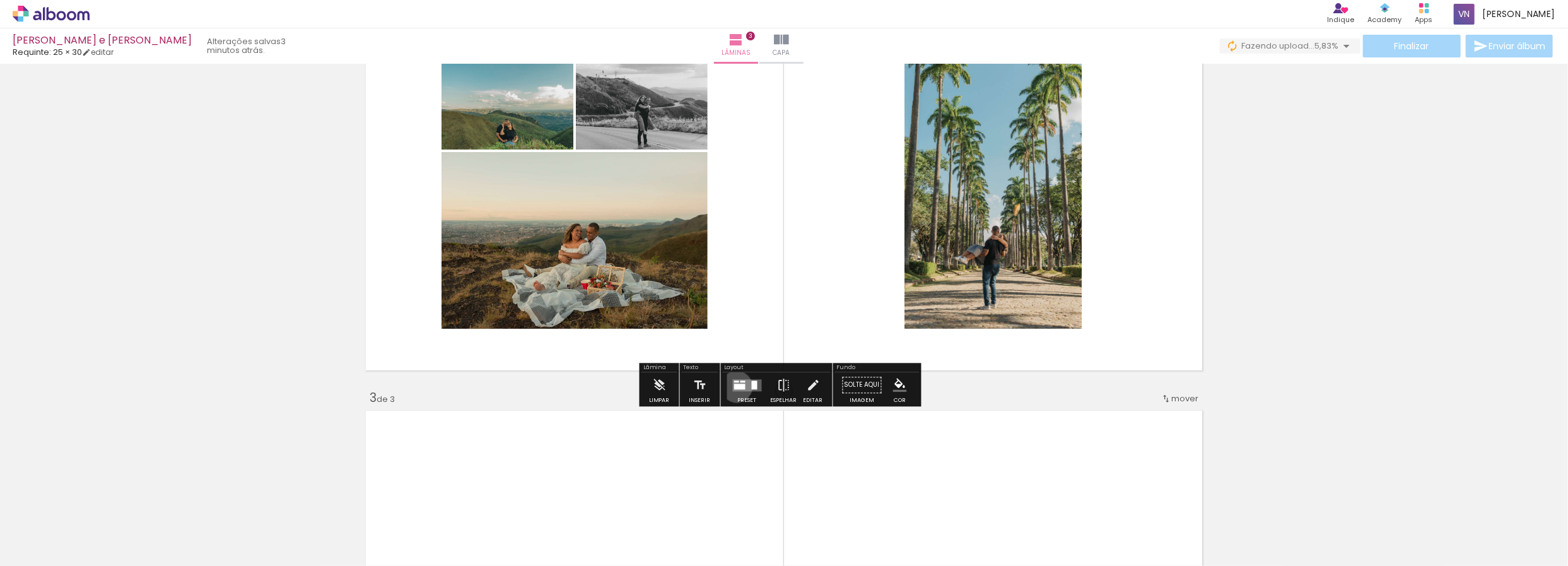
click at [735, 386] on div at bounding box center [740, 386] width 11 height 6
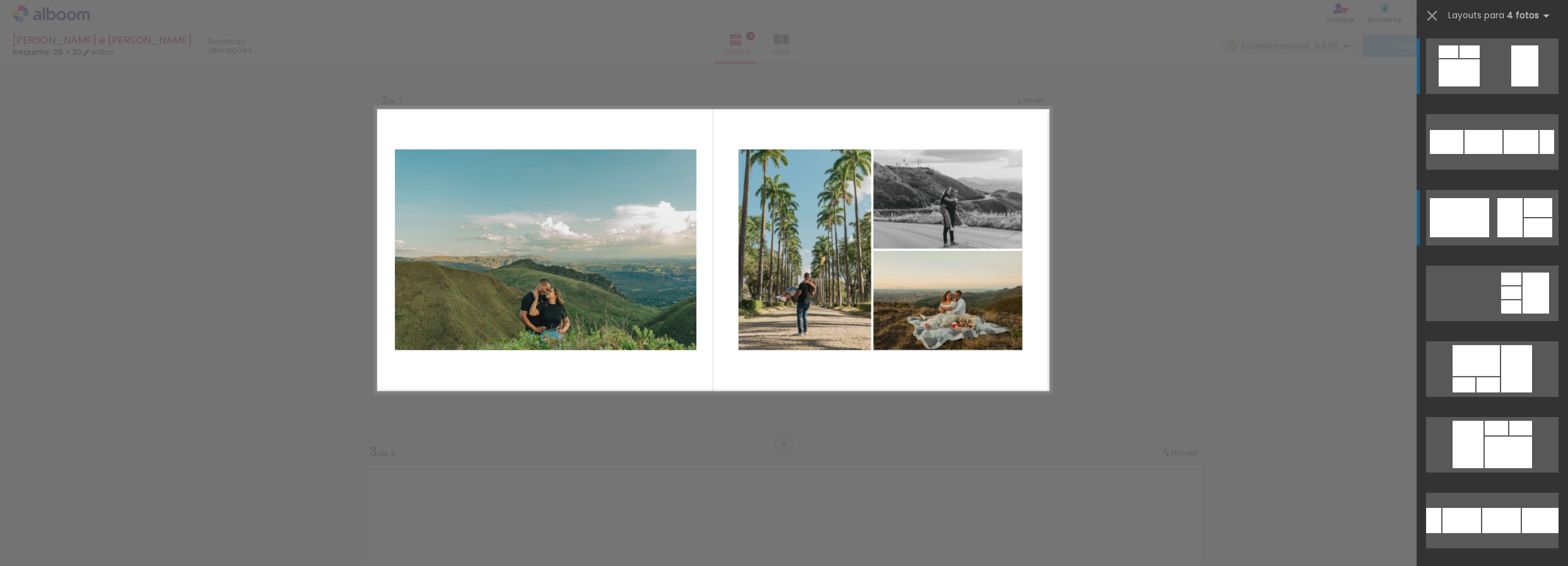
scroll to position [393, 0]
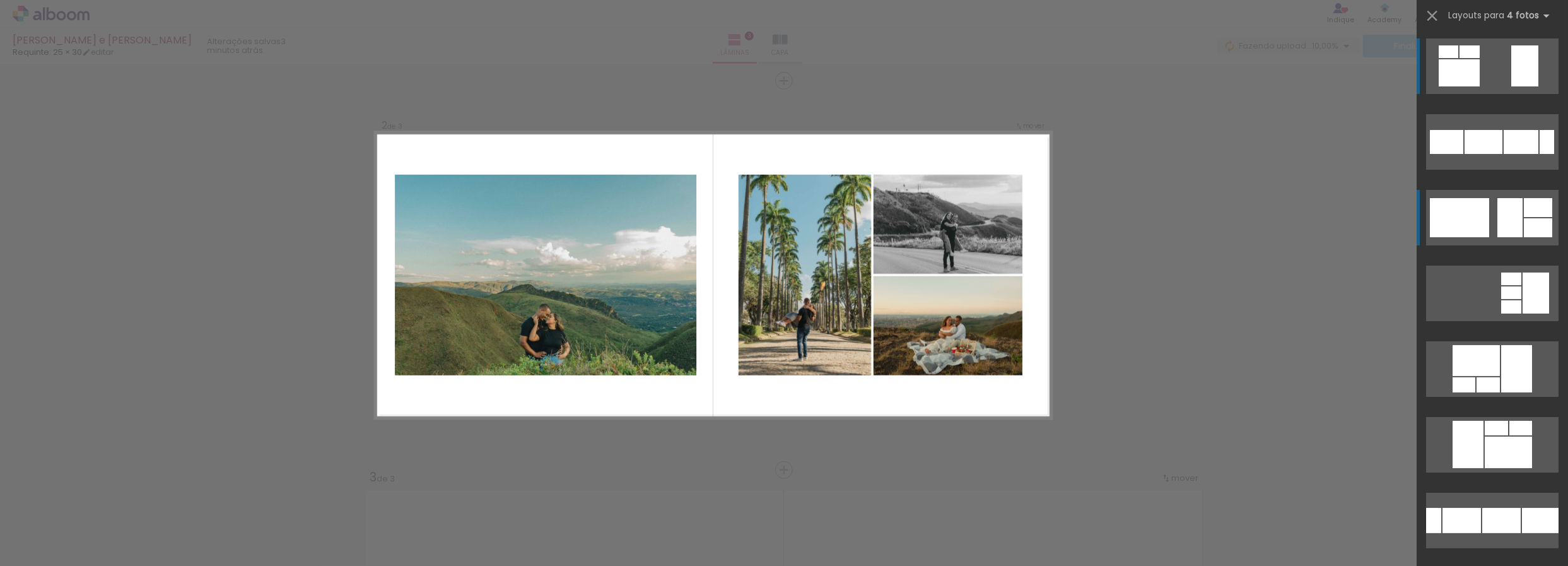
click at [1480, 58] on div at bounding box center [1469, 52] width 20 height 13
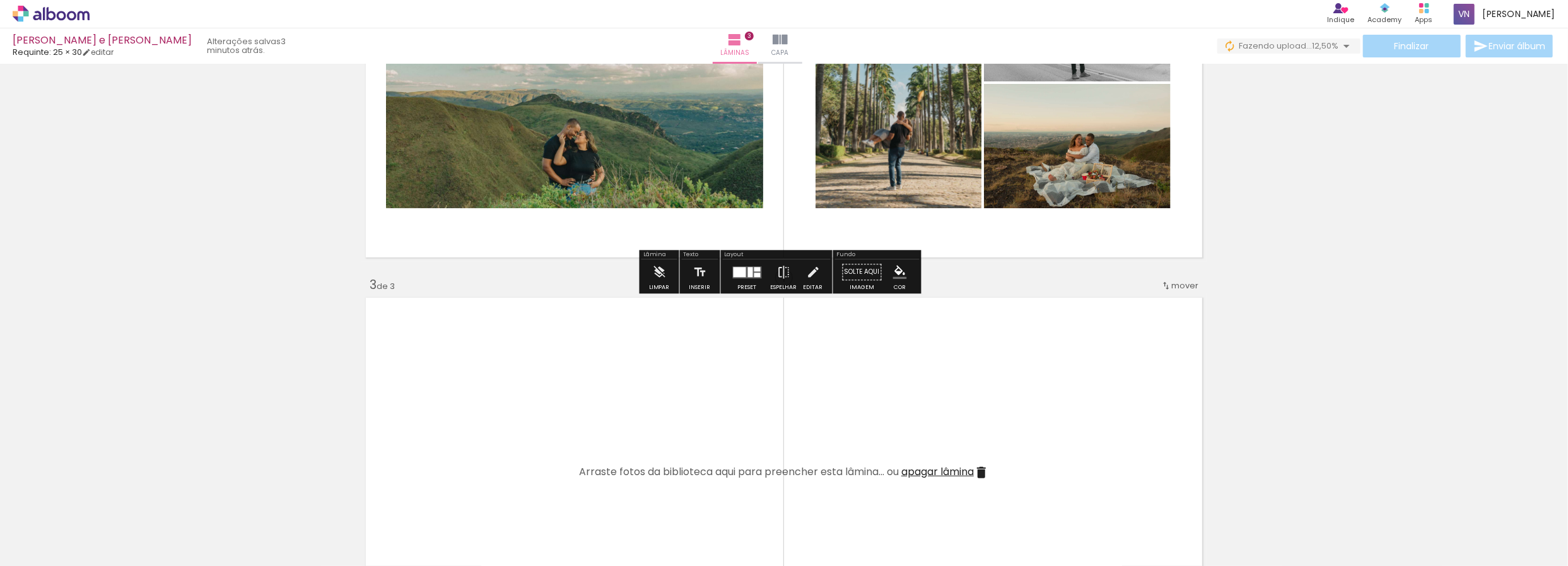
scroll to position [787, 0]
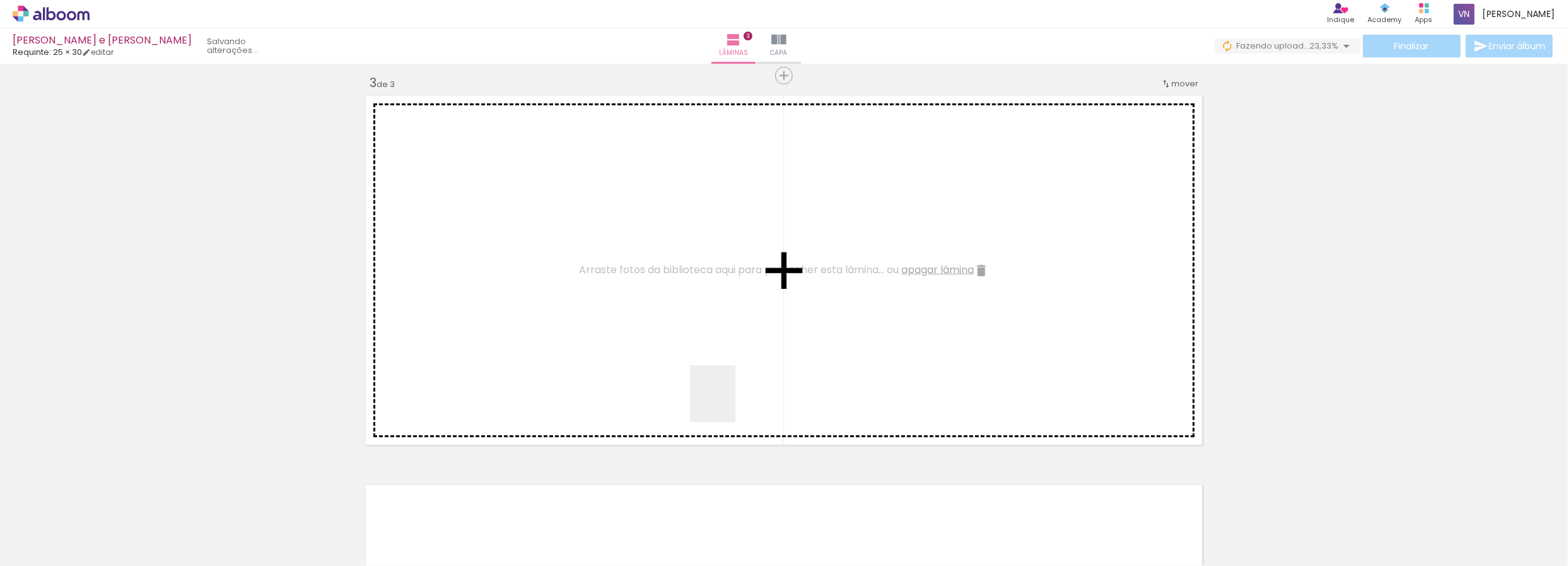
drag, startPoint x: 835, startPoint y: 529, endPoint x: 857, endPoint y: 505, distance: 32.6
click at [683, 359] on quentale-workspace at bounding box center [784, 283] width 1568 height 566
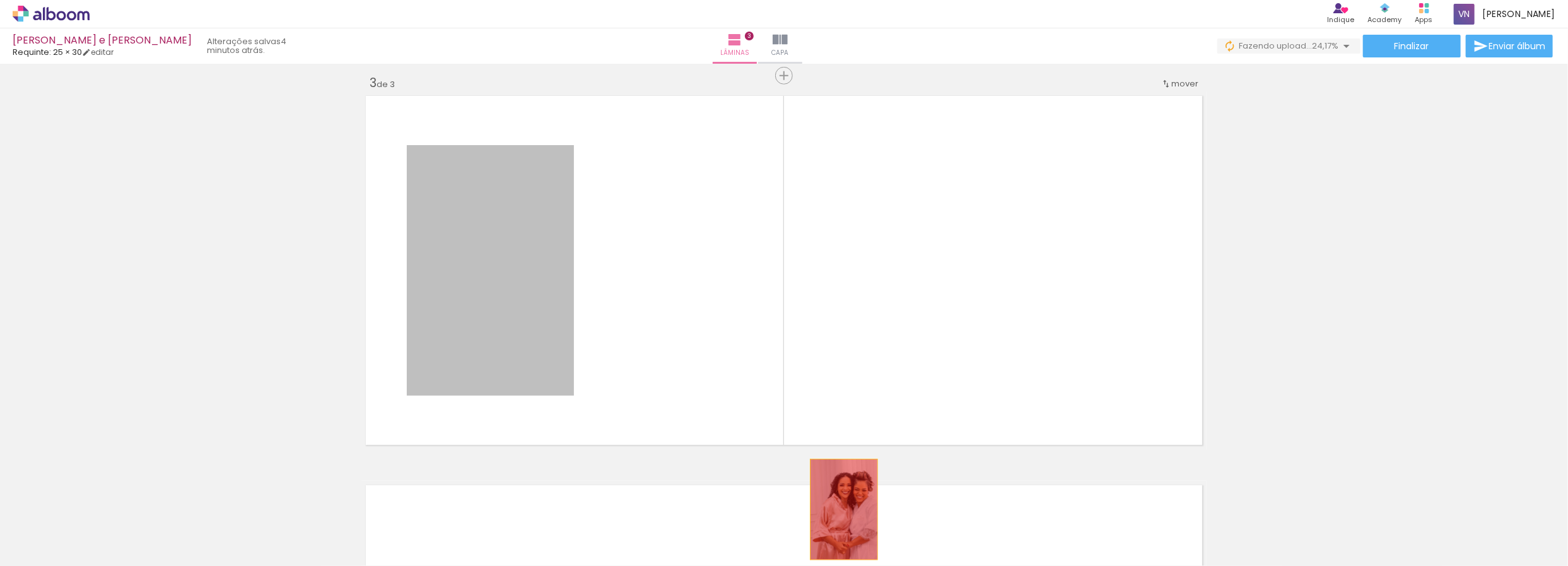
drag, startPoint x: 525, startPoint y: 324, endPoint x: 850, endPoint y: 520, distance: 379.5
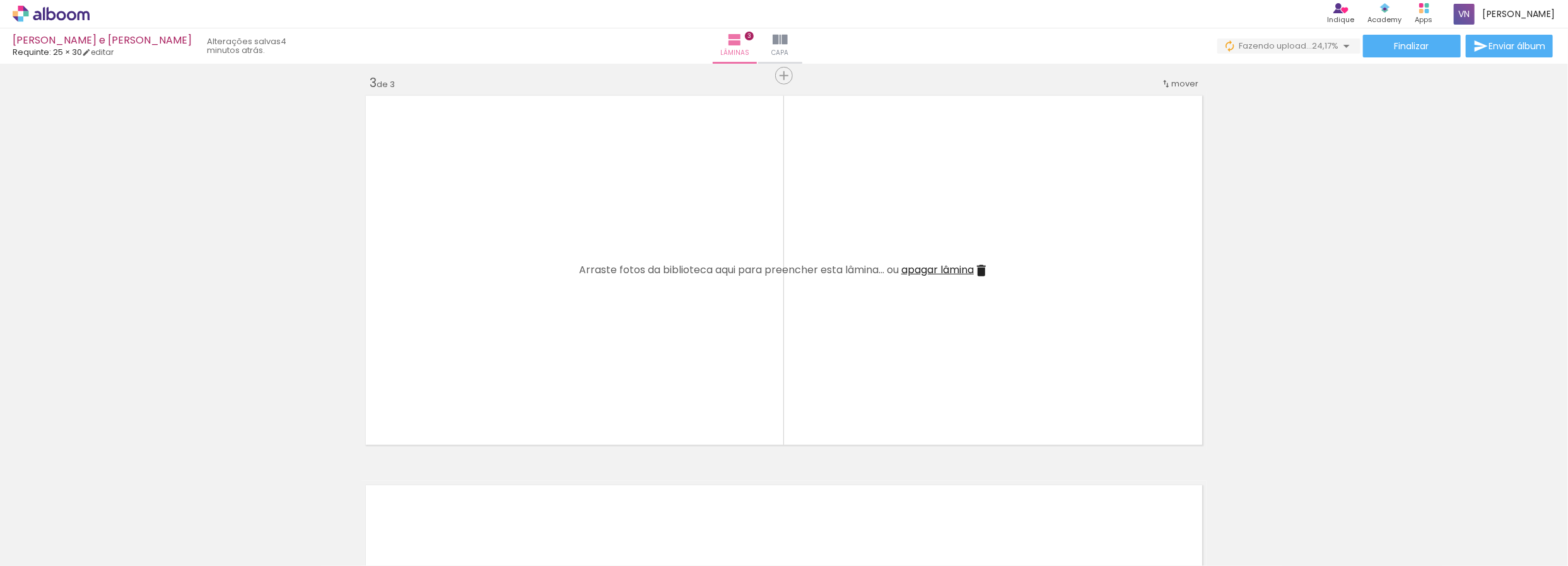
drag, startPoint x: 966, startPoint y: 538, endPoint x: 730, endPoint y: 403, distance: 271.9
click at [712, 398] on quentale-workspace at bounding box center [784, 283] width 1568 height 566
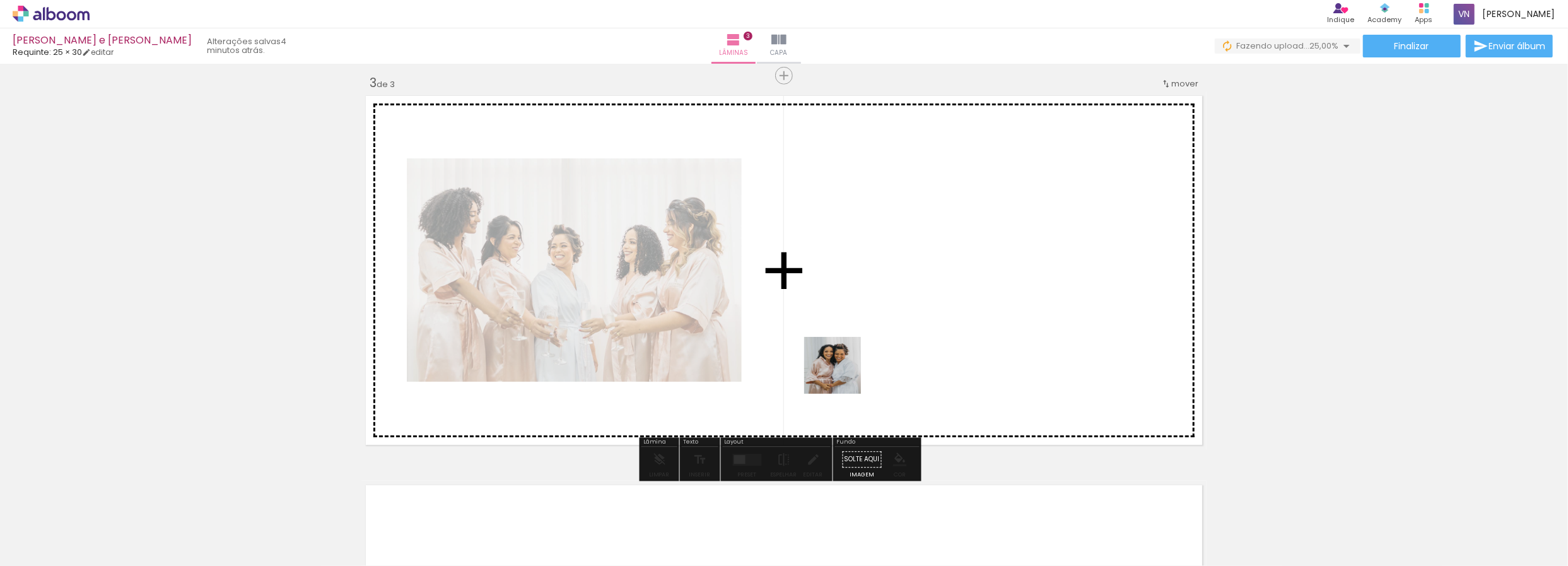
drag, startPoint x: 841, startPoint y: 531, endPoint x: 851, endPoint y: 378, distance: 153.3
click at [845, 361] on quentale-workspace at bounding box center [784, 283] width 1568 height 566
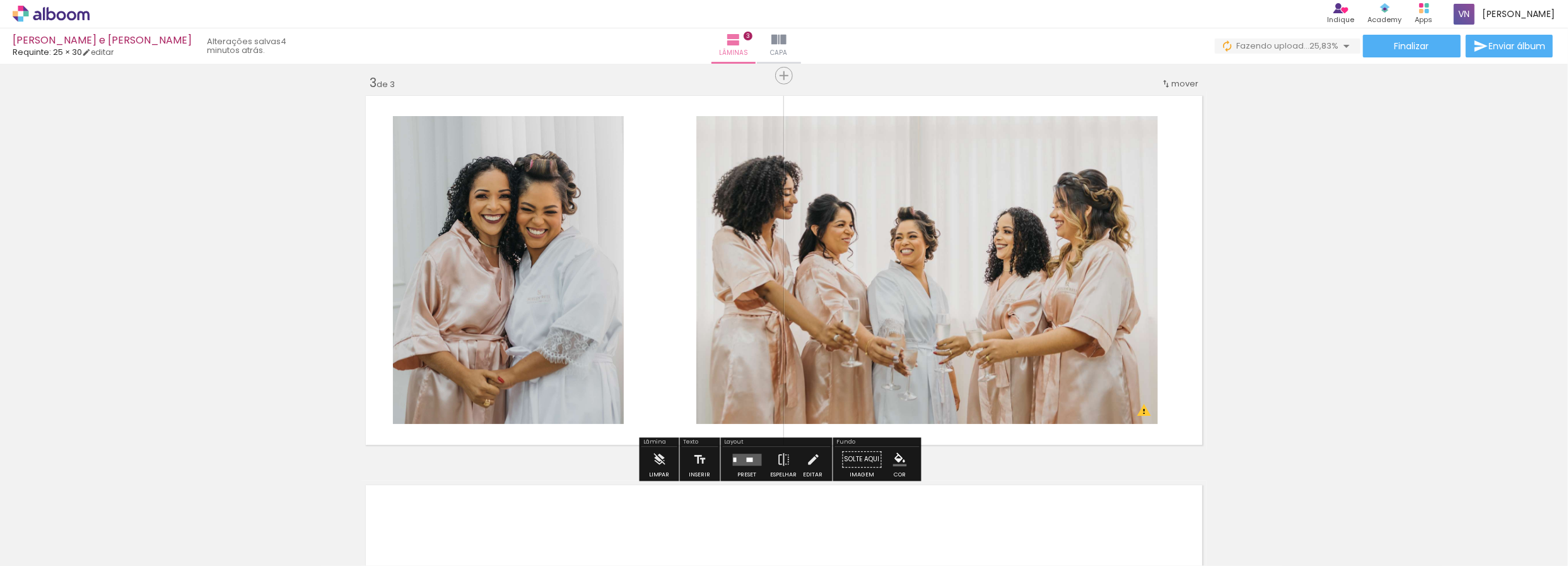
drag, startPoint x: 909, startPoint y: 398, endPoint x: 911, endPoint y: 385, distance: 13.2
click at [911, 387] on quentale-workspace at bounding box center [784, 283] width 1568 height 566
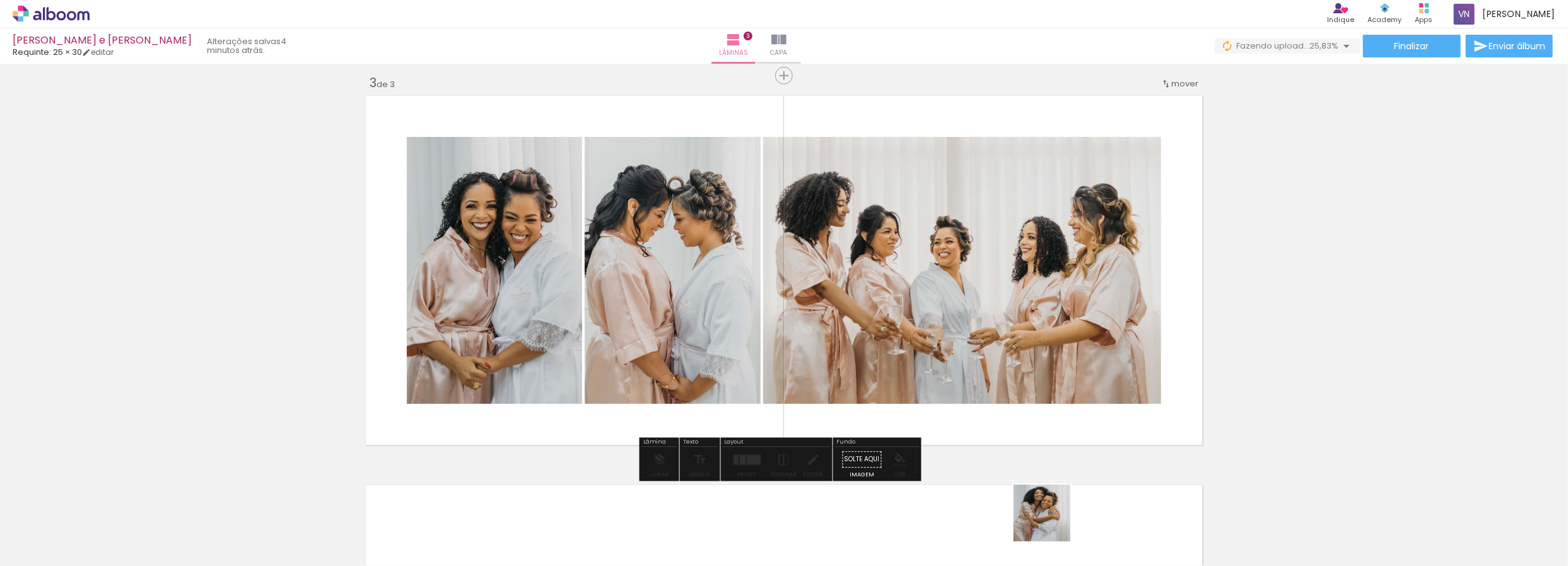
drag, startPoint x: 1059, startPoint y: 537, endPoint x: 921, endPoint y: 363, distance: 222.1
click at [921, 363] on quentale-workspace at bounding box center [784, 283] width 1568 height 566
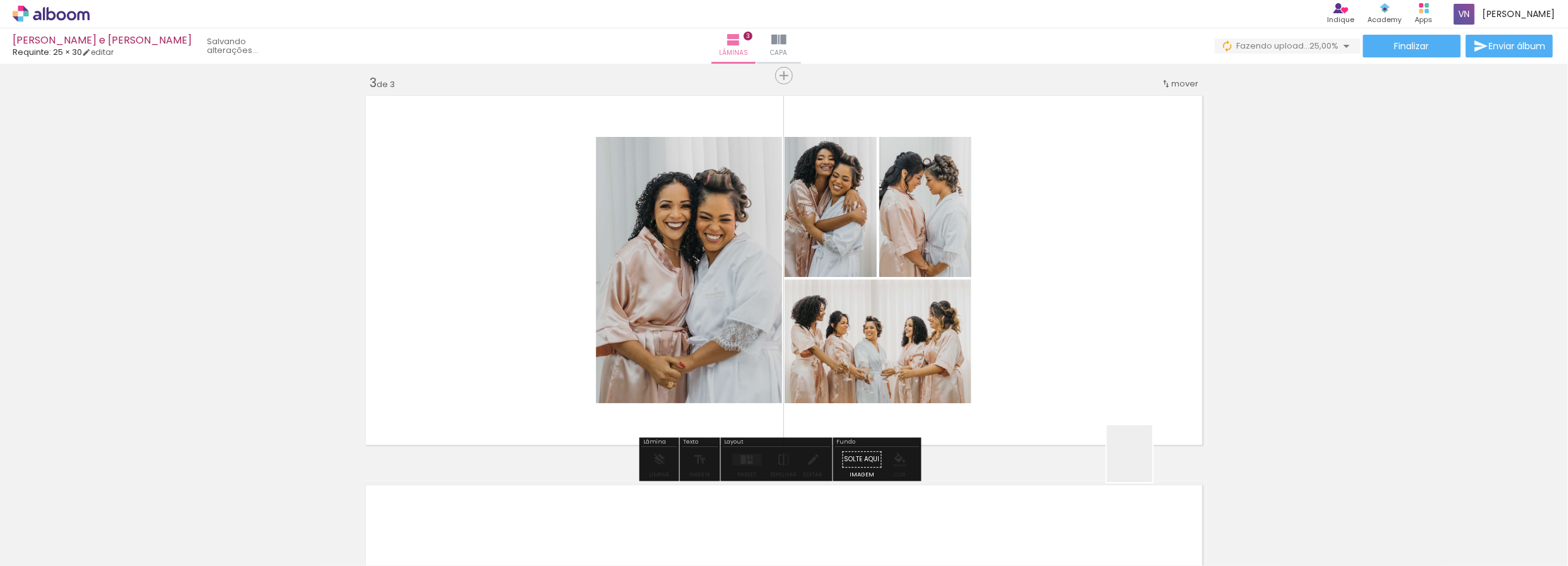
drag, startPoint x: 1145, startPoint y: 463, endPoint x: 1109, endPoint y: 378, distance: 92.3
click at [1111, 379] on quentale-workspace at bounding box center [784, 283] width 1568 height 566
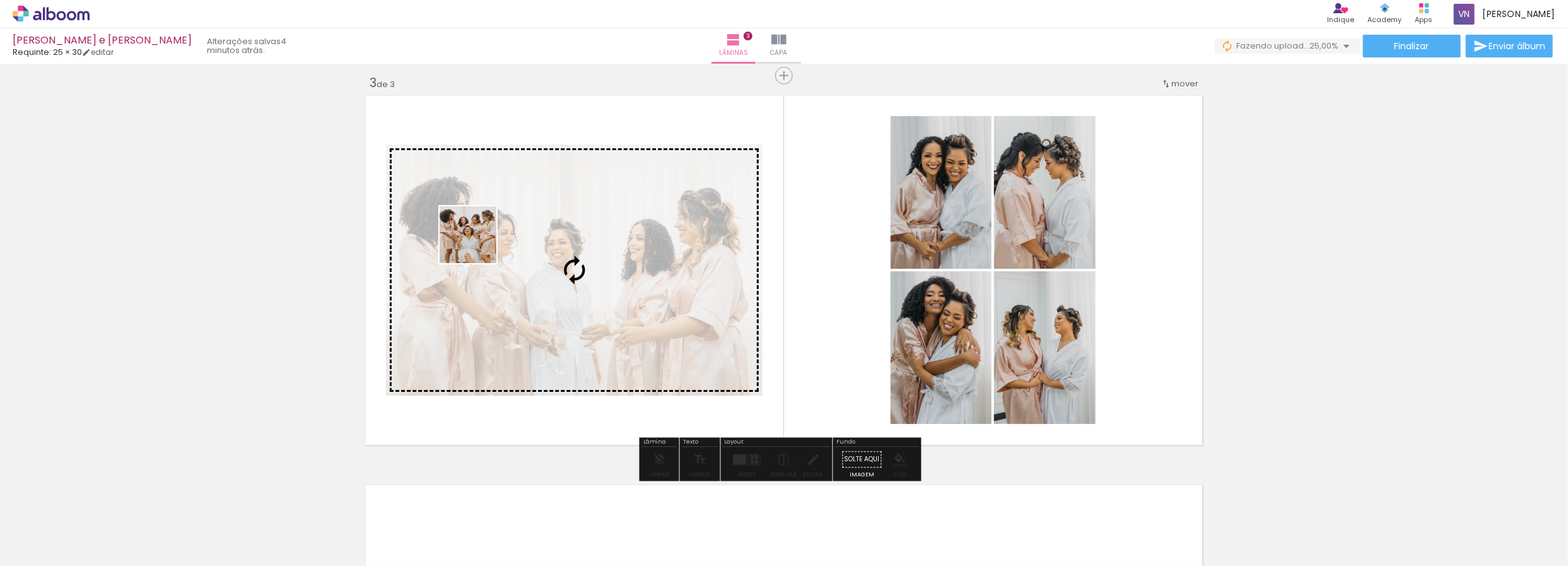
drag, startPoint x: 1116, startPoint y: 529, endPoint x: 478, endPoint y: 244, distance: 698.8
click at [478, 244] on quentale-workspace at bounding box center [784, 283] width 1568 height 566
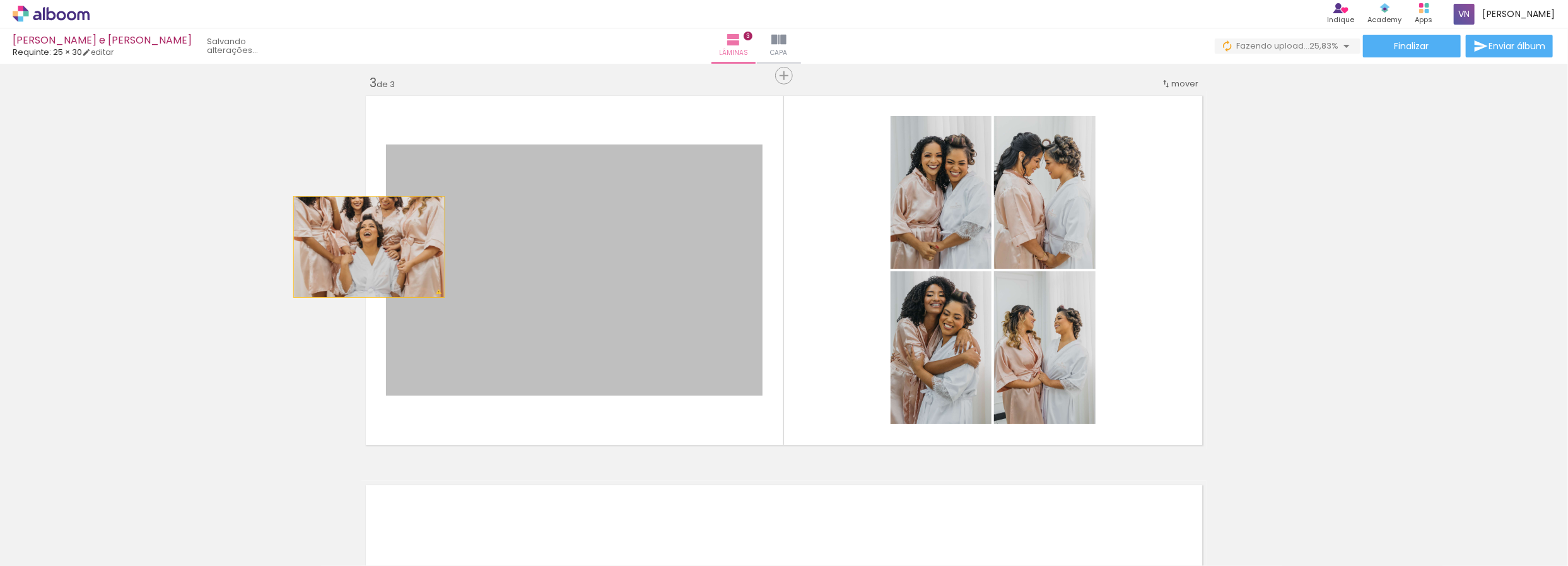
drag, startPoint x: 547, startPoint y: 264, endPoint x: 368, endPoint y: 249, distance: 179.6
click at [265, 232] on div "Inserir lâmina 1 de 3 Inserir lâmina 2 de 3 Inserir lâmina 3 de 3 O Designbox p…" at bounding box center [784, 60] width 1568 height 1557
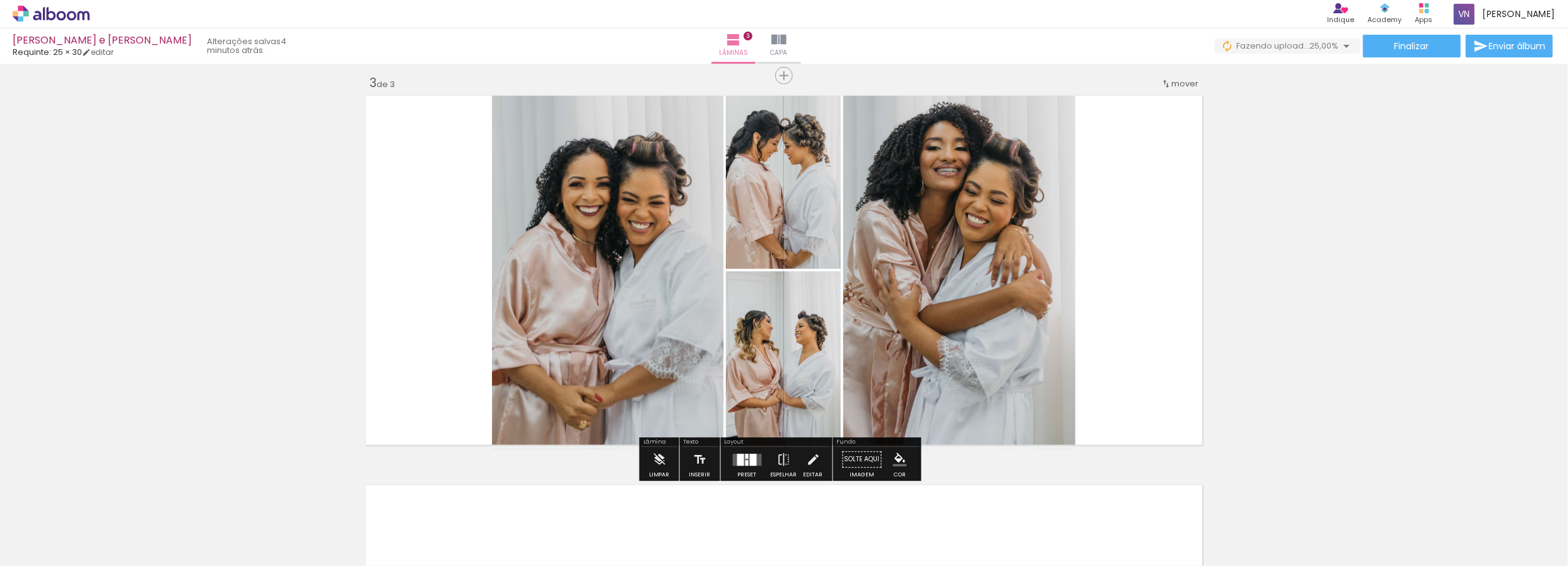
drag, startPoint x: 1128, startPoint y: 529, endPoint x: 587, endPoint y: 311, distance: 583.3
click at [570, 316] on quentale-workspace at bounding box center [784, 283] width 1568 height 566
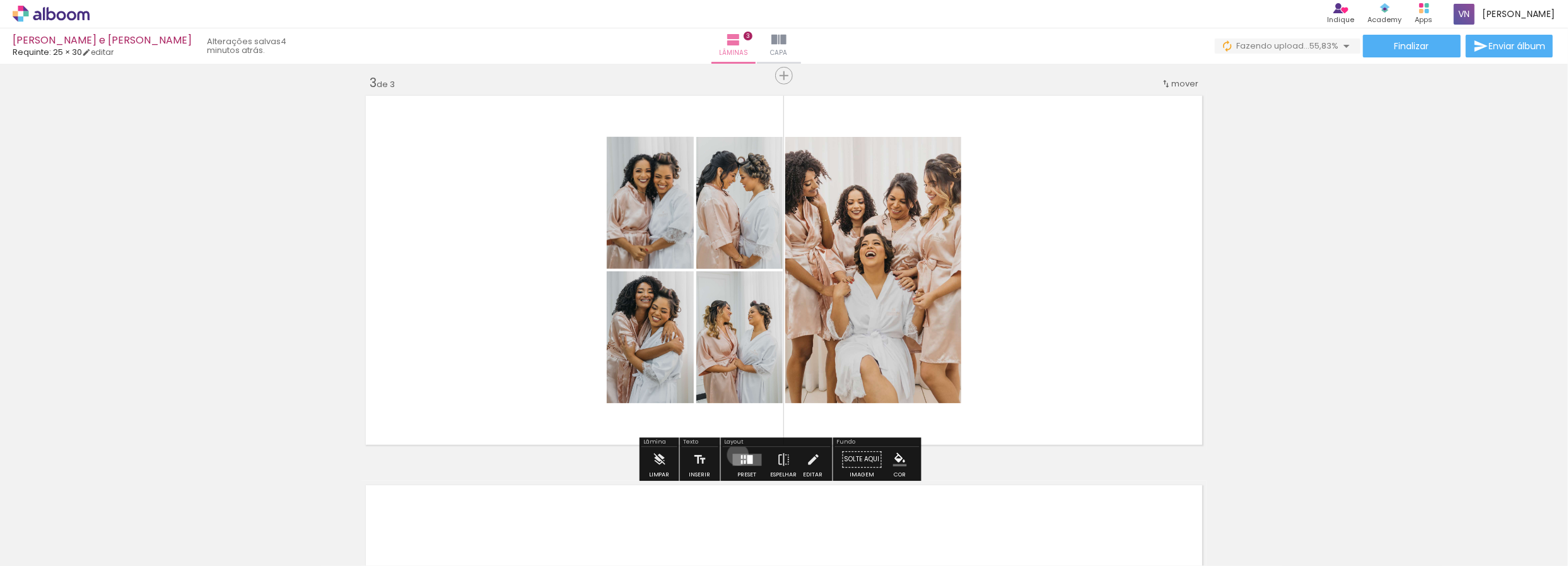
click at [735, 455] on quentale-layouter at bounding box center [748, 460] width 29 height 12
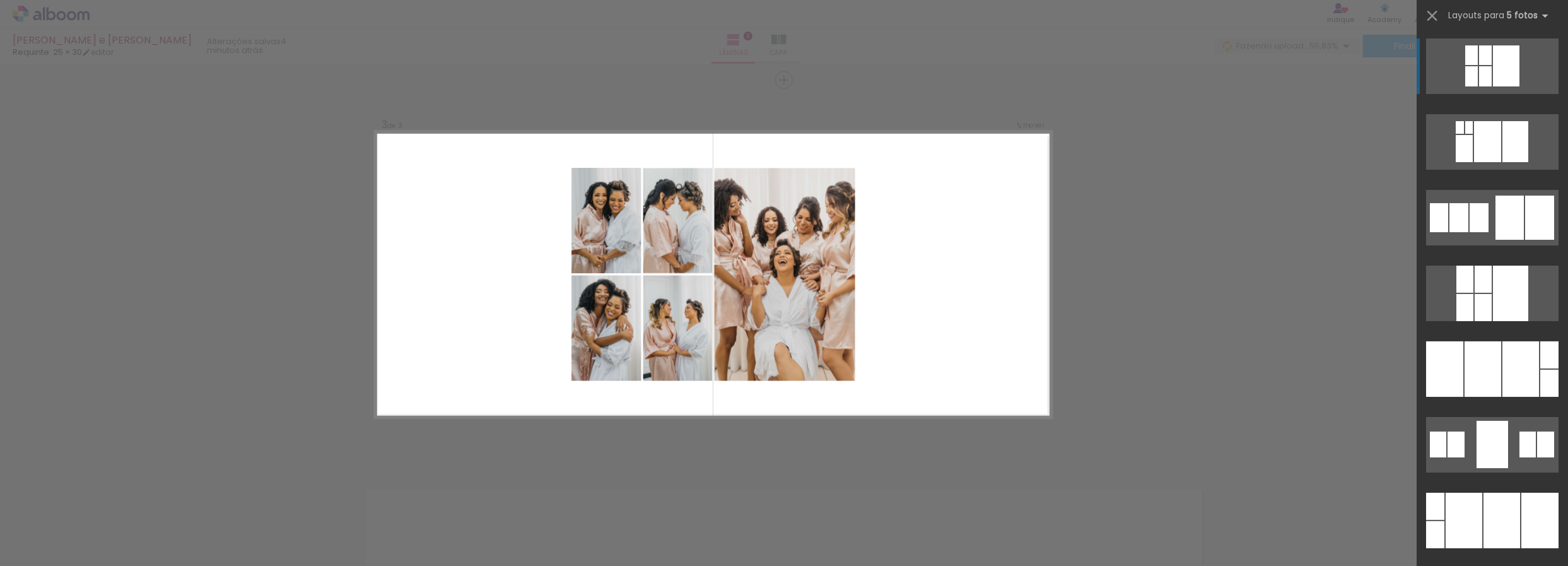
scroll to position [781, 0]
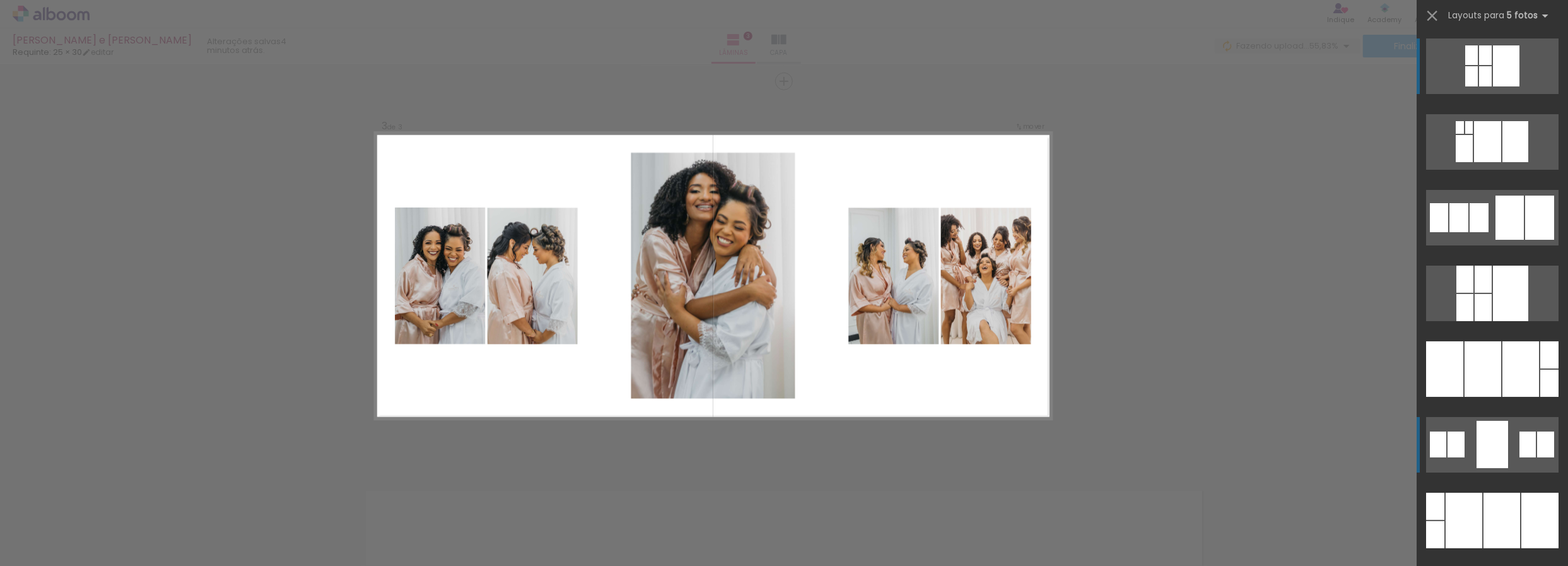
click at [1488, 437] on div at bounding box center [1493, 444] width 31 height 48
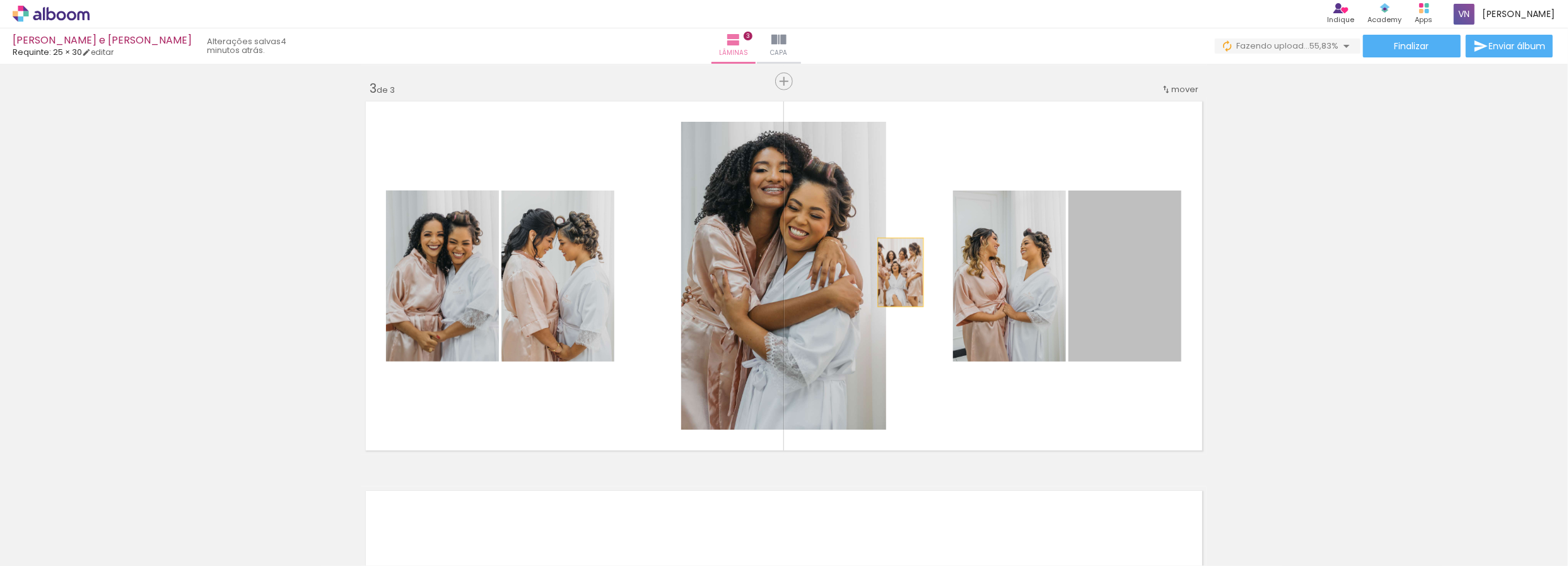
drag, startPoint x: 1129, startPoint y: 277, endPoint x: 774, endPoint y: 266, distance: 355.2
click at [0, 0] on slot at bounding box center [0, 0] width 0 height 0
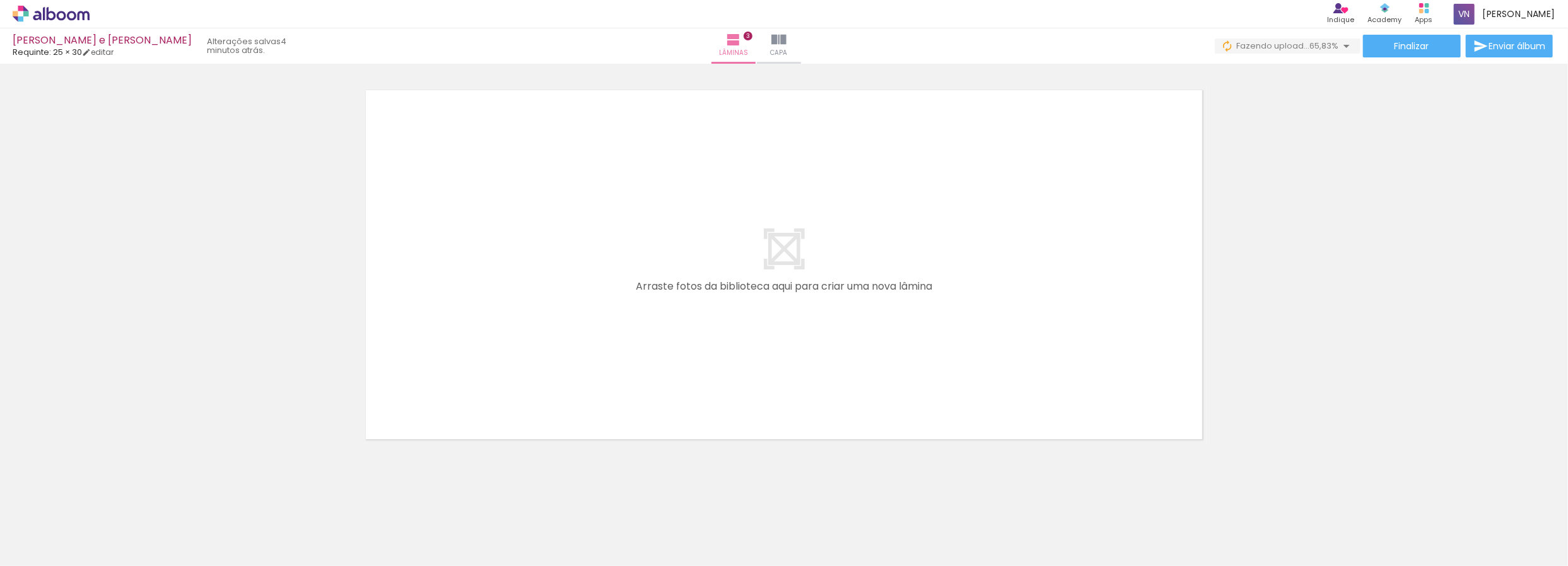
scroll to position [0, 917]
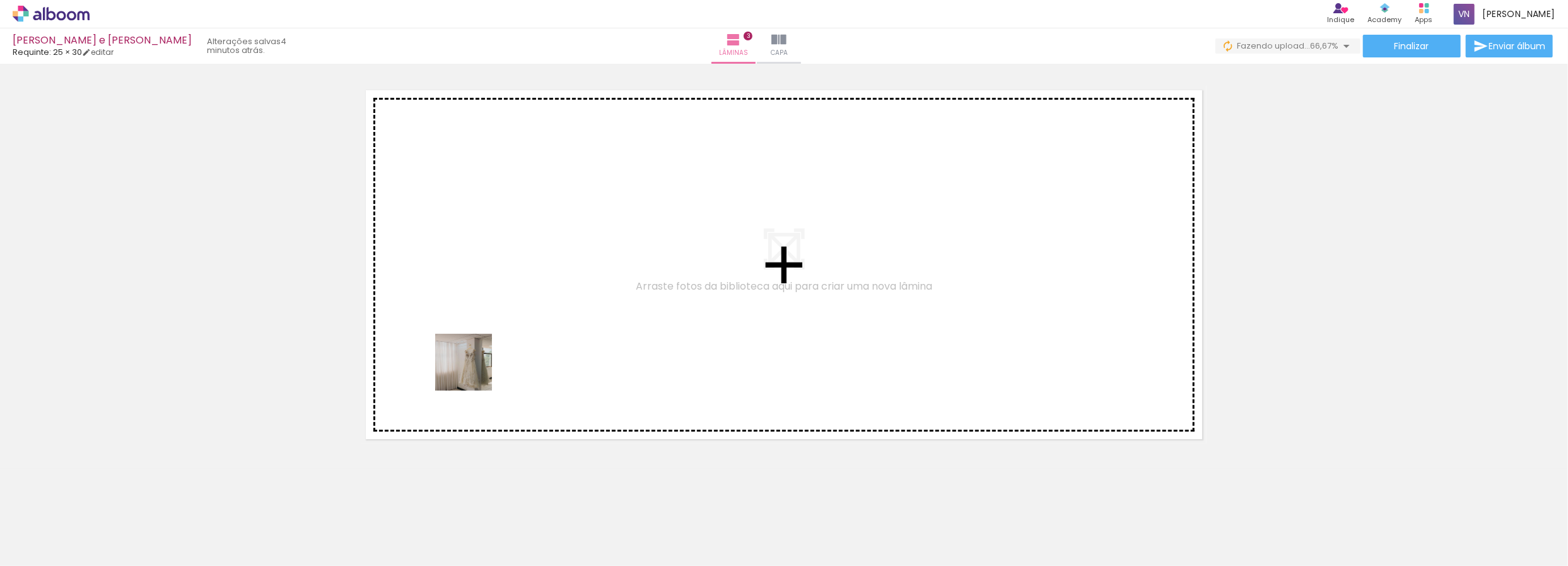
drag, startPoint x: 360, startPoint y: 536, endPoint x: 487, endPoint y: 398, distance: 187.5
click at [478, 361] on quentale-workspace at bounding box center [784, 283] width 1568 height 566
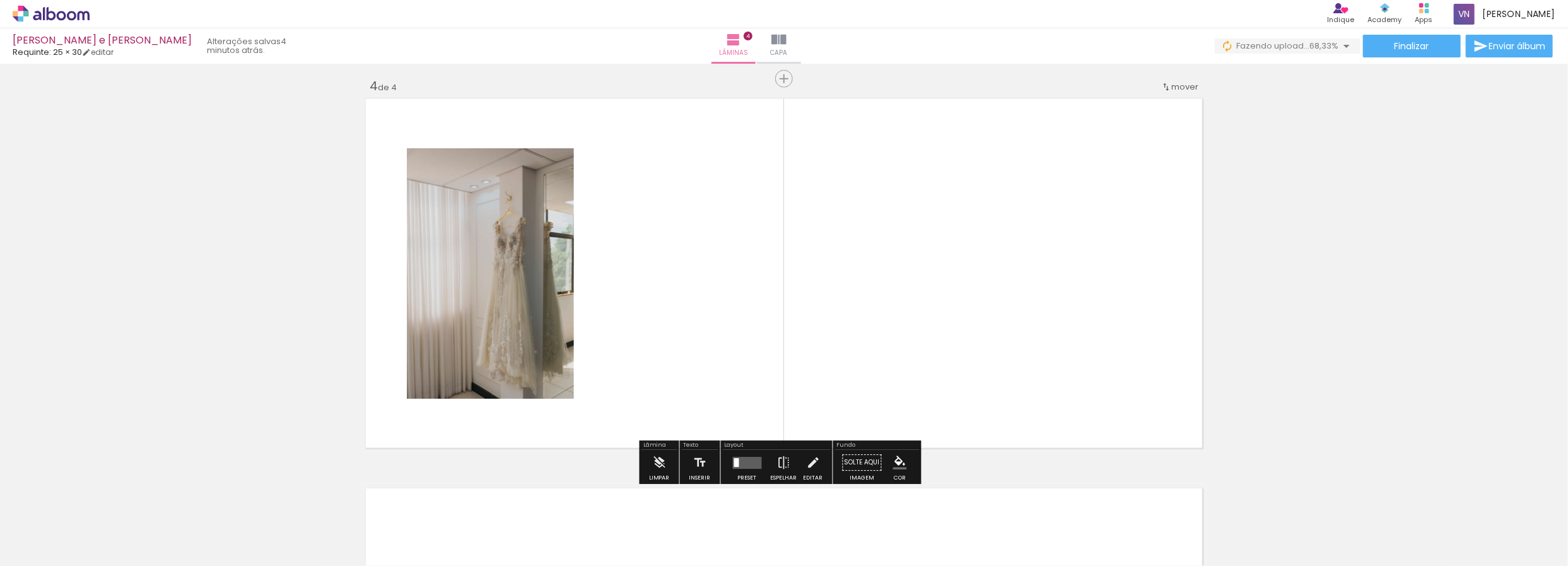
scroll to position [1171, 0]
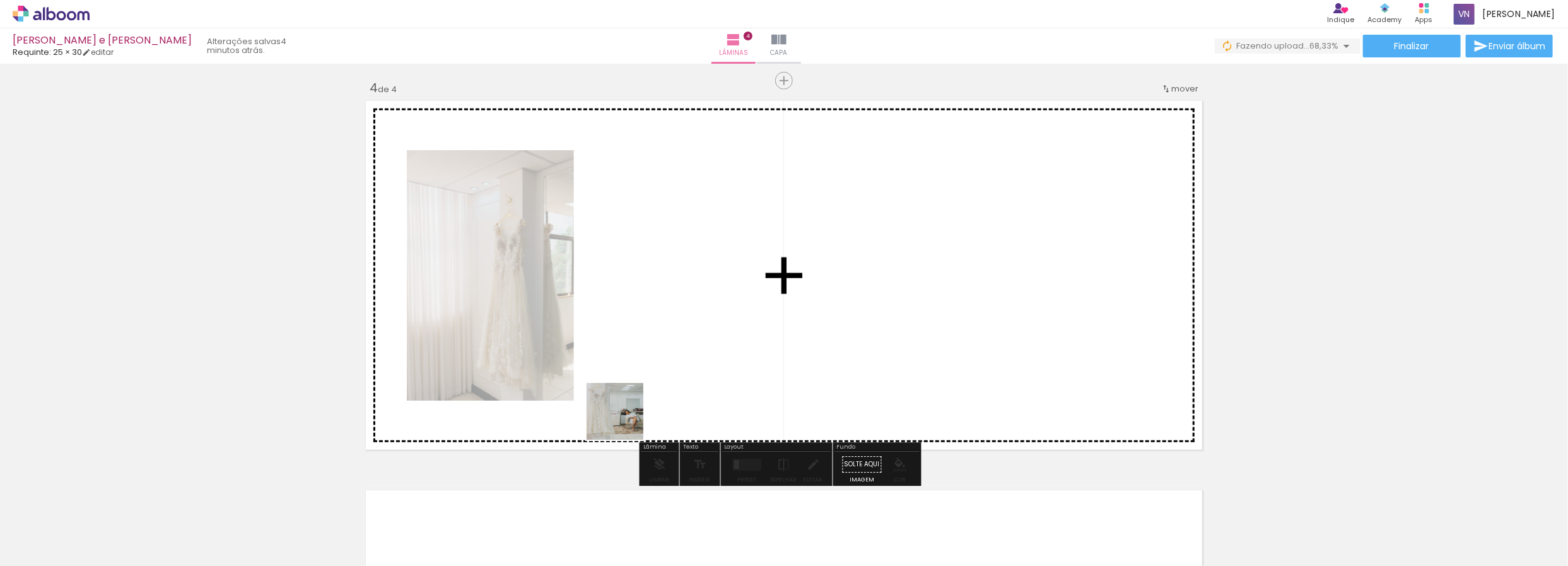
drag, startPoint x: 486, startPoint y: 541, endPoint x: 696, endPoint y: 362, distance: 275.9
click at [696, 362] on quentale-workspace at bounding box center [784, 283] width 1568 height 566
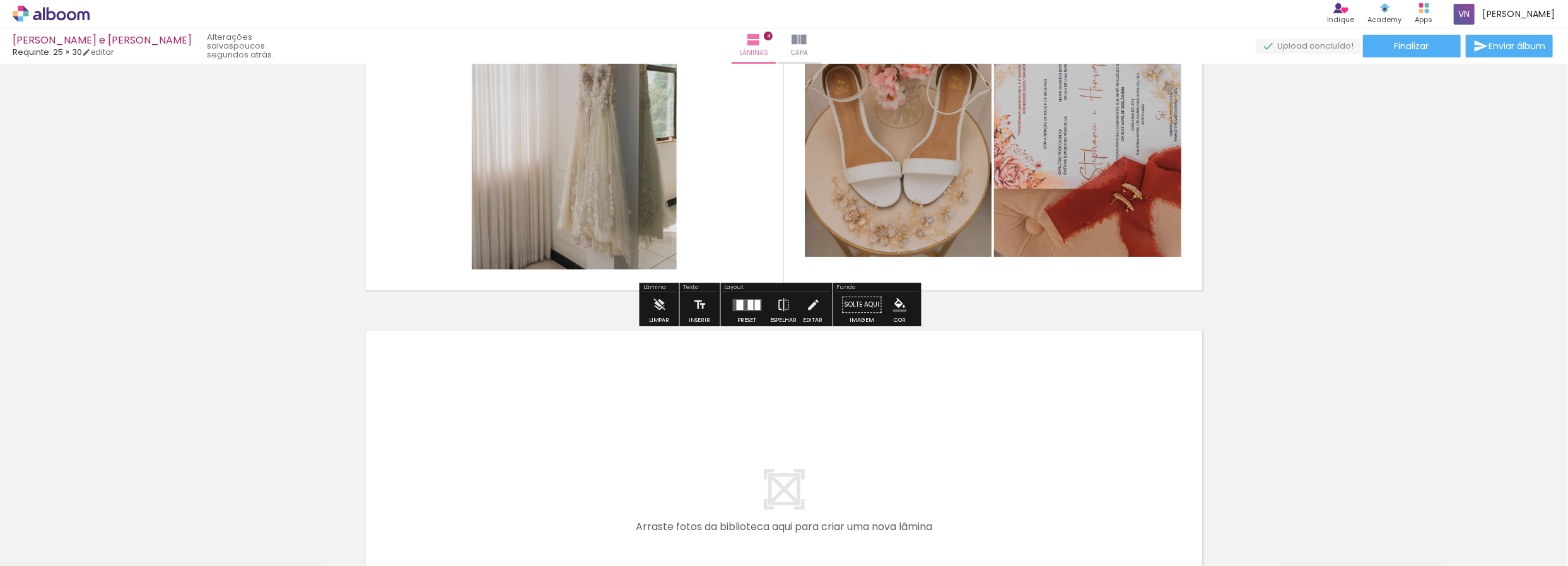
scroll to position [1486, 0]
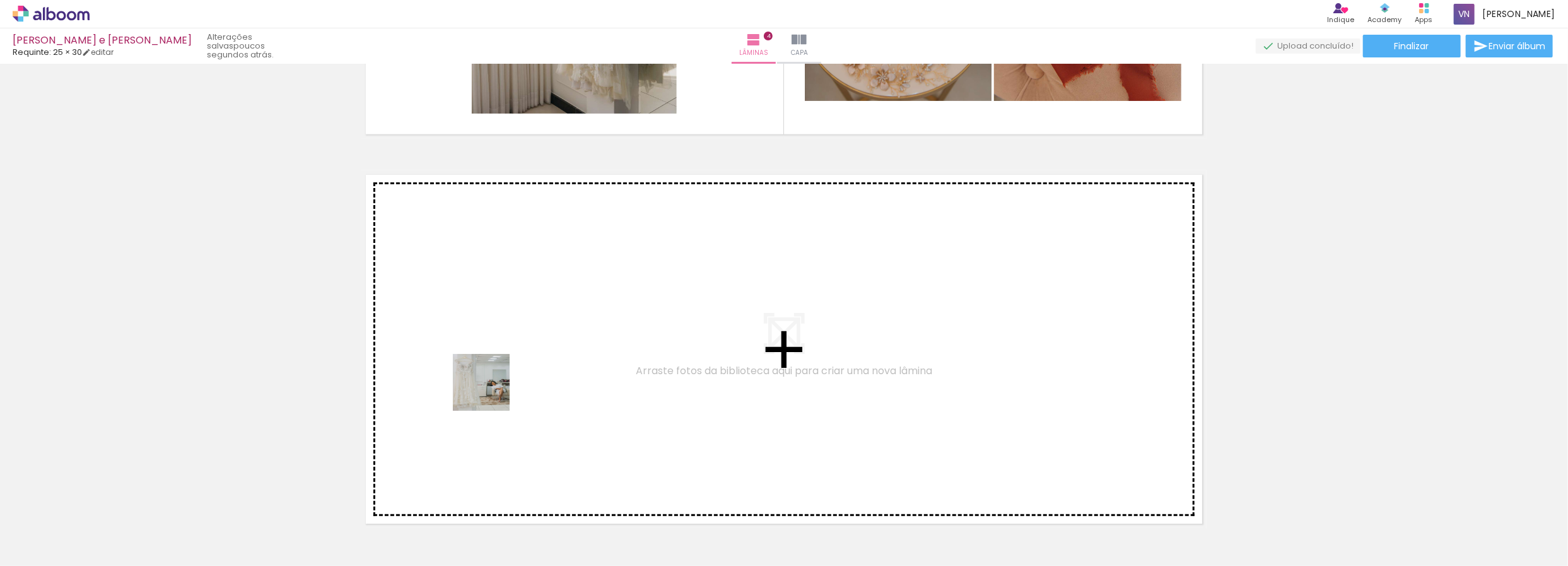
drag, startPoint x: 485, startPoint y: 532, endPoint x: 491, endPoint y: 390, distance: 142.1
click at [491, 390] on quentale-workspace at bounding box center [784, 283] width 1568 height 566
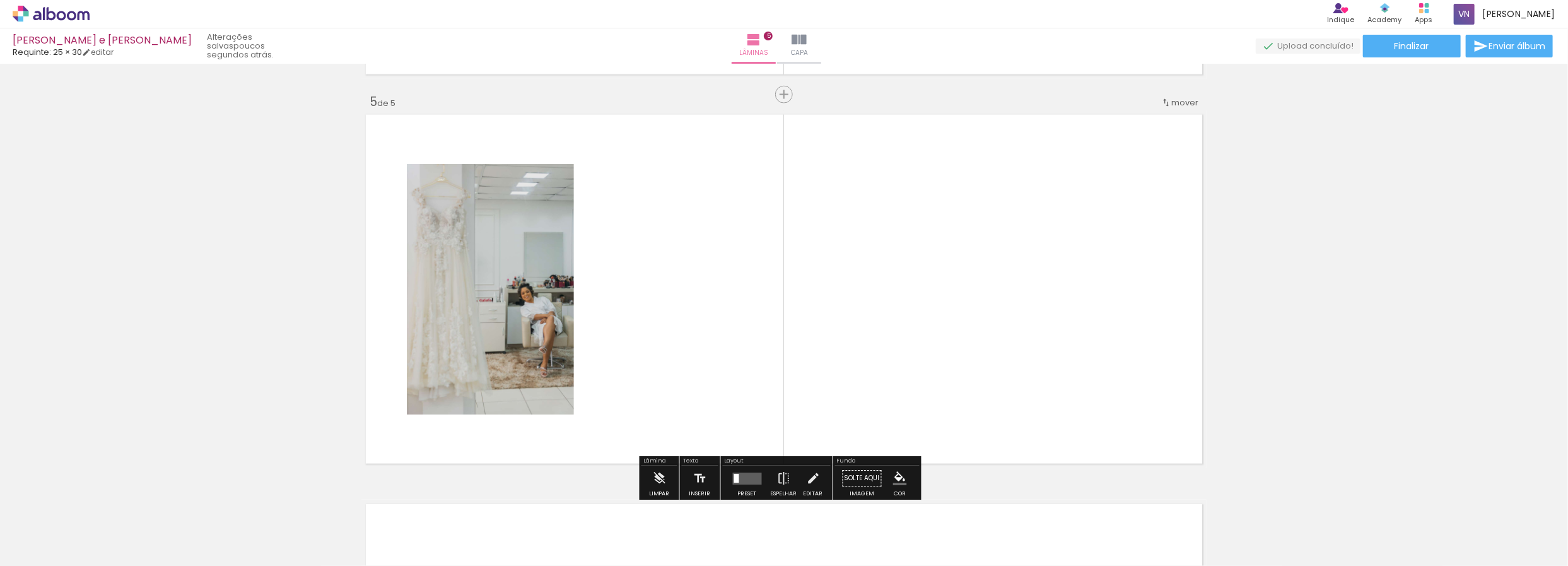
scroll to position [1560, 0]
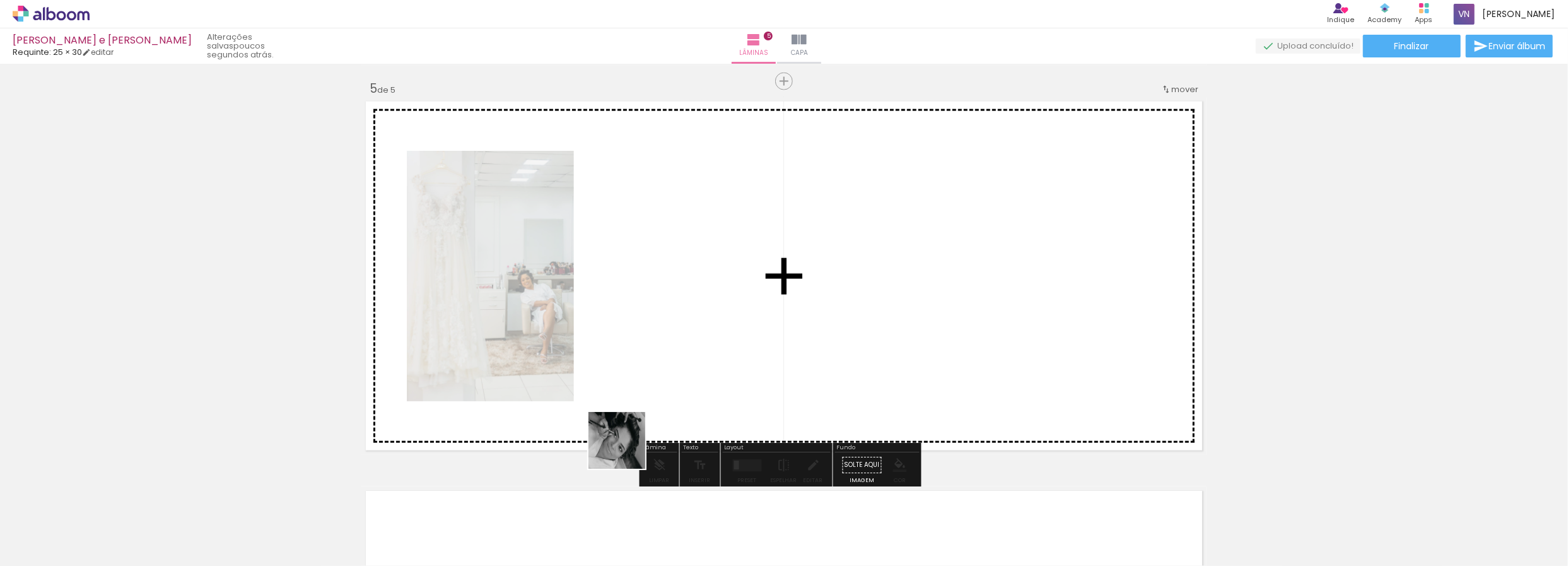
drag, startPoint x: 496, startPoint y: 515, endPoint x: 762, endPoint y: 363, distance: 306.4
click at [762, 363] on quentale-workspace at bounding box center [784, 283] width 1568 height 566
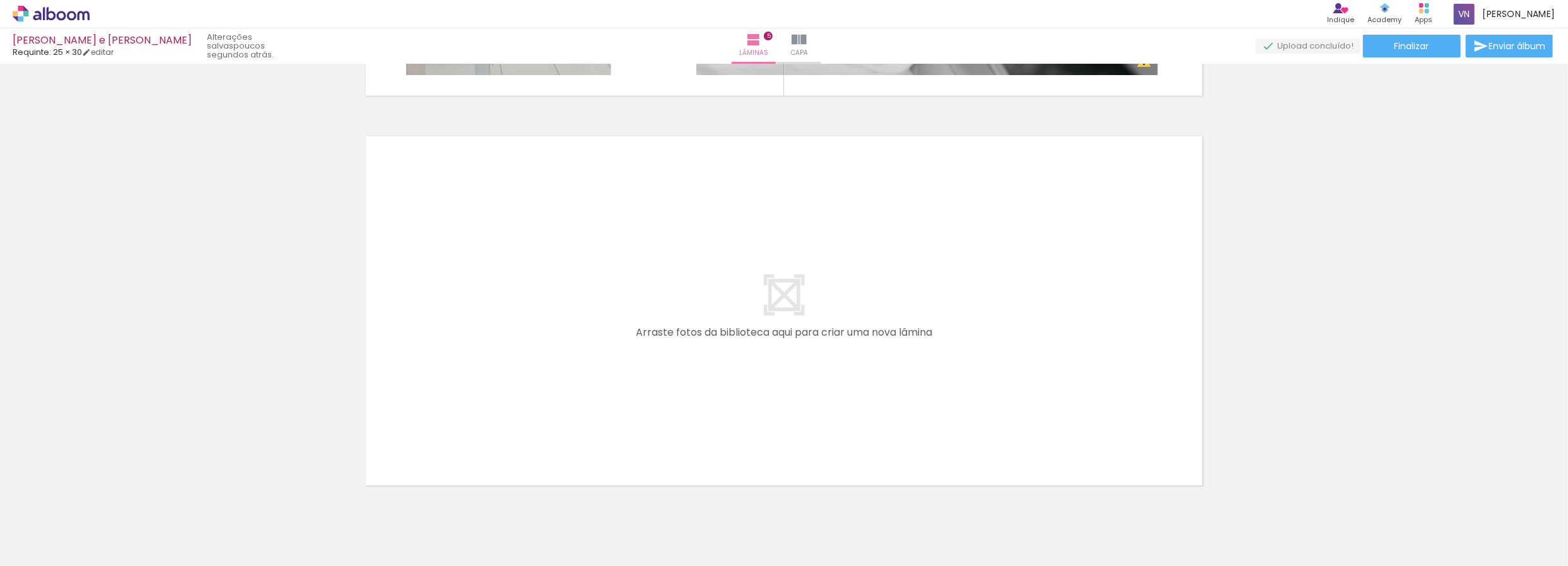
scroll to position [1955, 0]
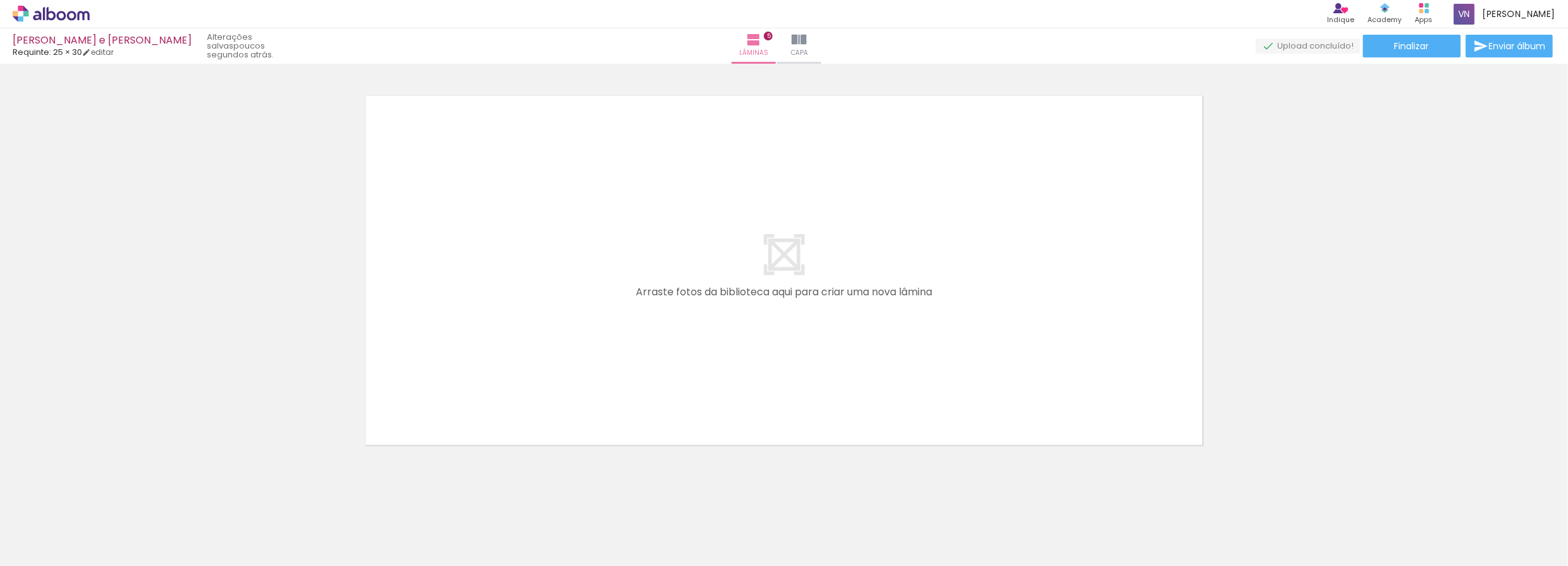
drag, startPoint x: 768, startPoint y: 531, endPoint x: 820, endPoint y: 500, distance: 60.5
click at [730, 385] on quentale-workspace at bounding box center [784, 283] width 1568 height 566
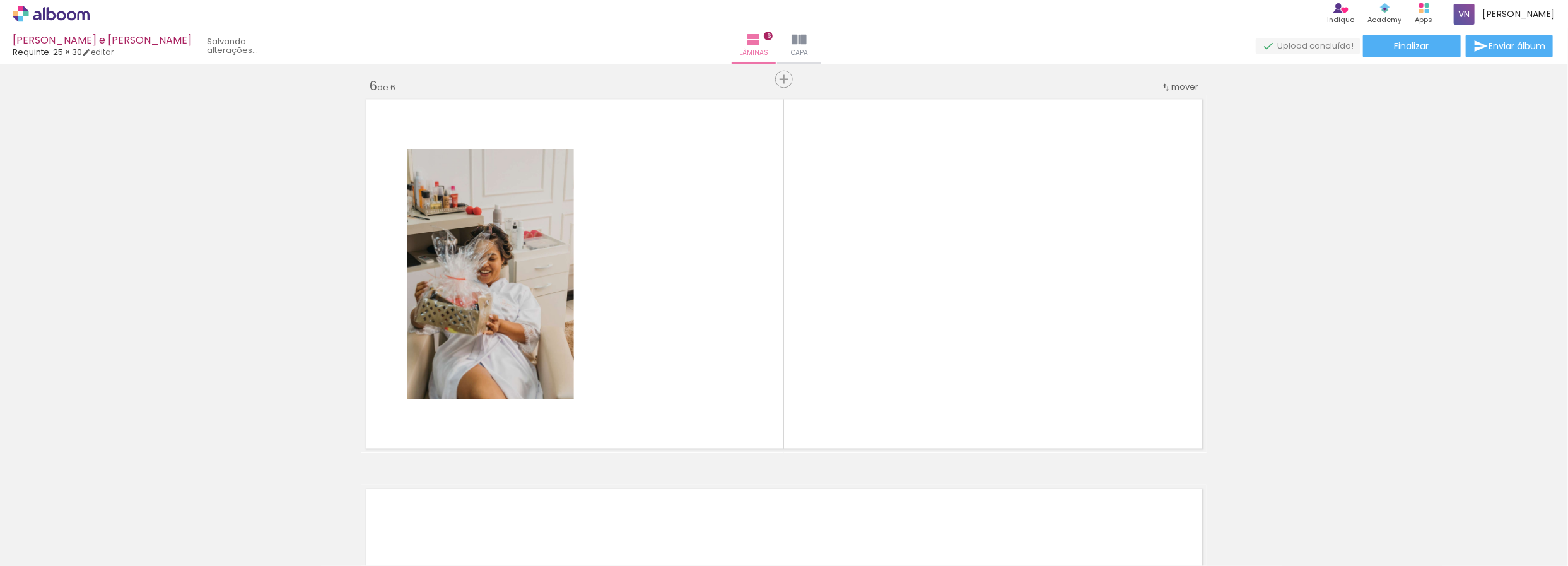
scroll to position [1949, 0]
drag, startPoint x: 853, startPoint y: 528, endPoint x: 823, endPoint y: 387, distance: 144.2
click at [825, 386] on quentale-workspace at bounding box center [784, 283] width 1568 height 566
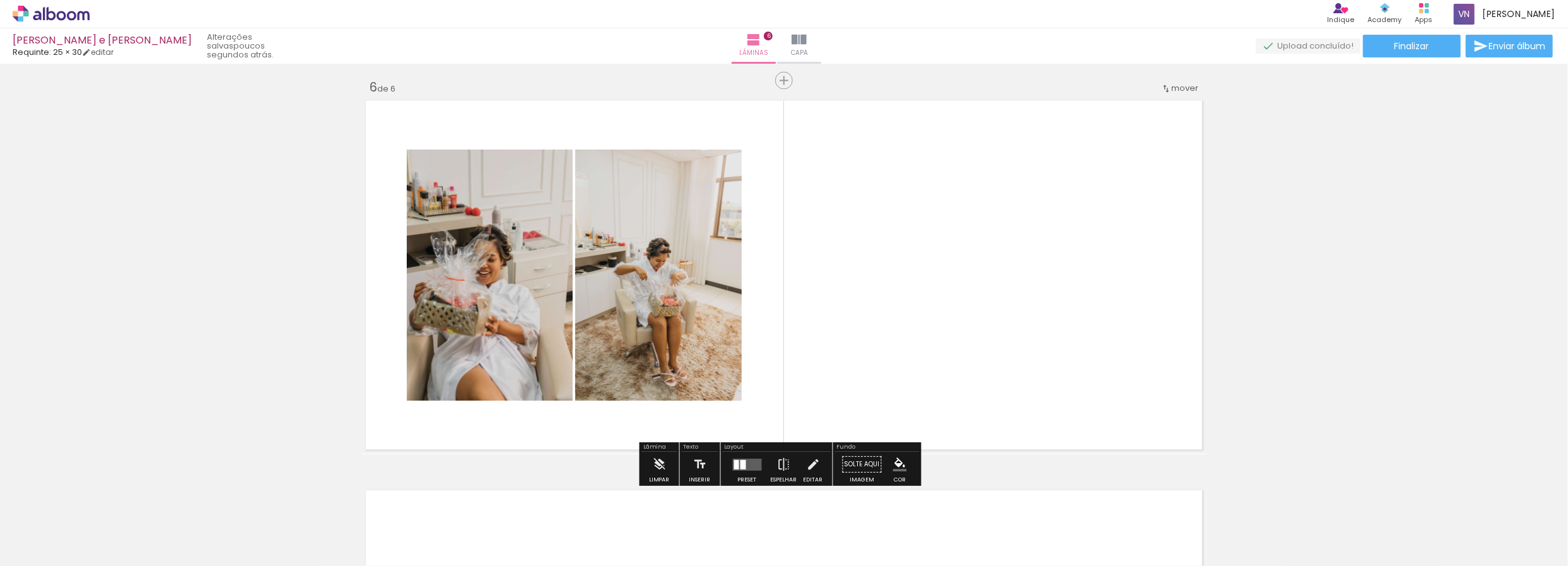
drag, startPoint x: 919, startPoint y: 512, endPoint x: 935, endPoint y: 356, distance: 156.8
click at [935, 356] on quentale-workspace at bounding box center [784, 283] width 1568 height 566
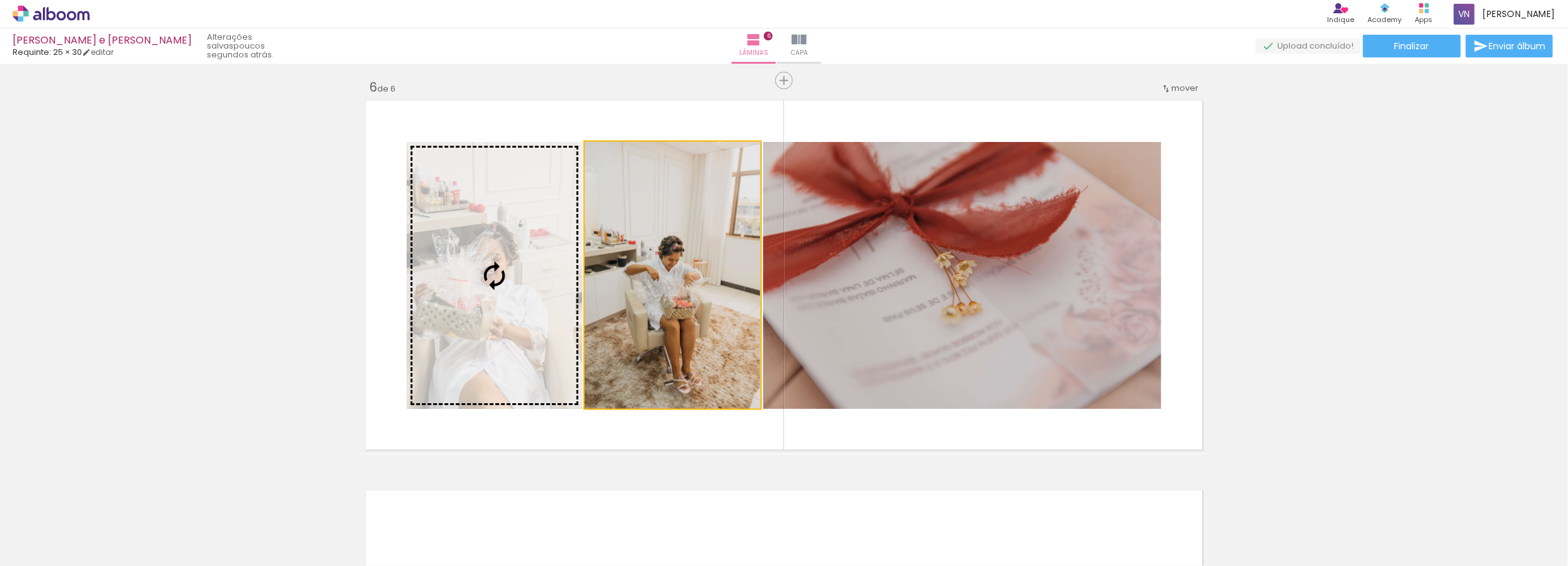
drag, startPoint x: 718, startPoint y: 336, endPoint x: 256, endPoint y: 293, distance: 464.0
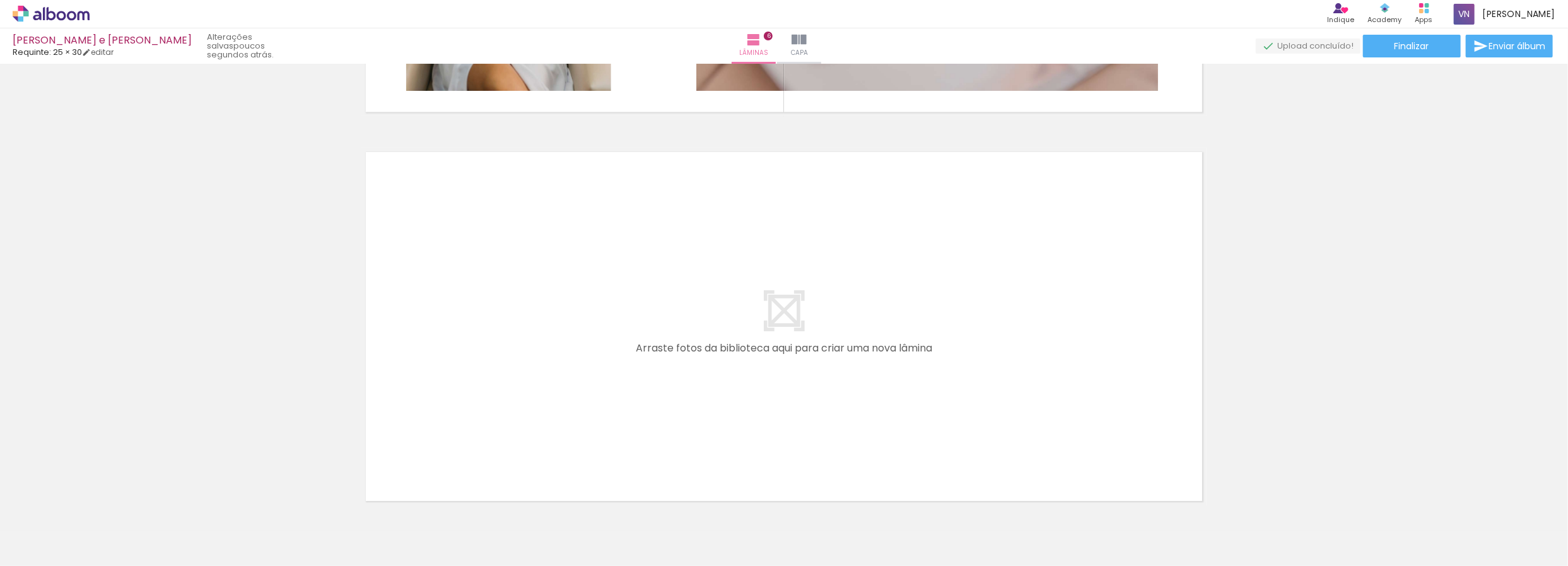
scroll to position [2343, 0]
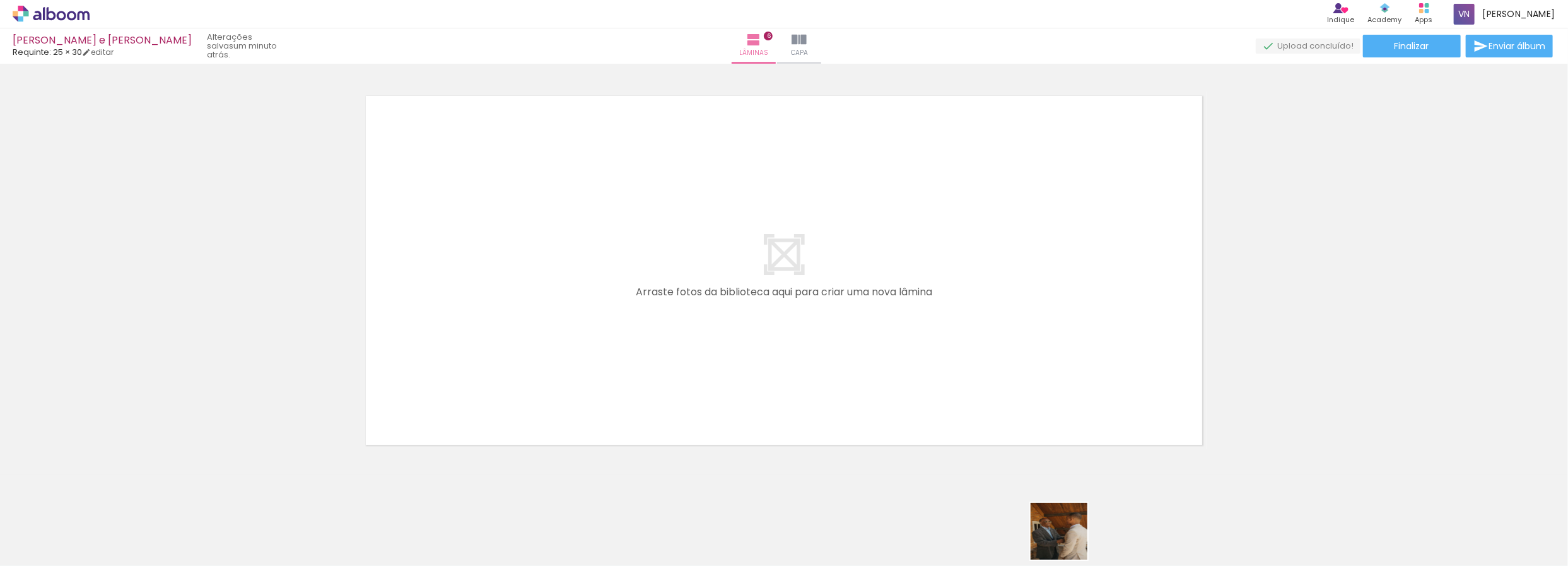
drag, startPoint x: 1074, startPoint y: 548, endPoint x: 1068, endPoint y: 540, distance: 10.0
click at [1068, 540] on div at bounding box center [1046, 523] width 62 height 62
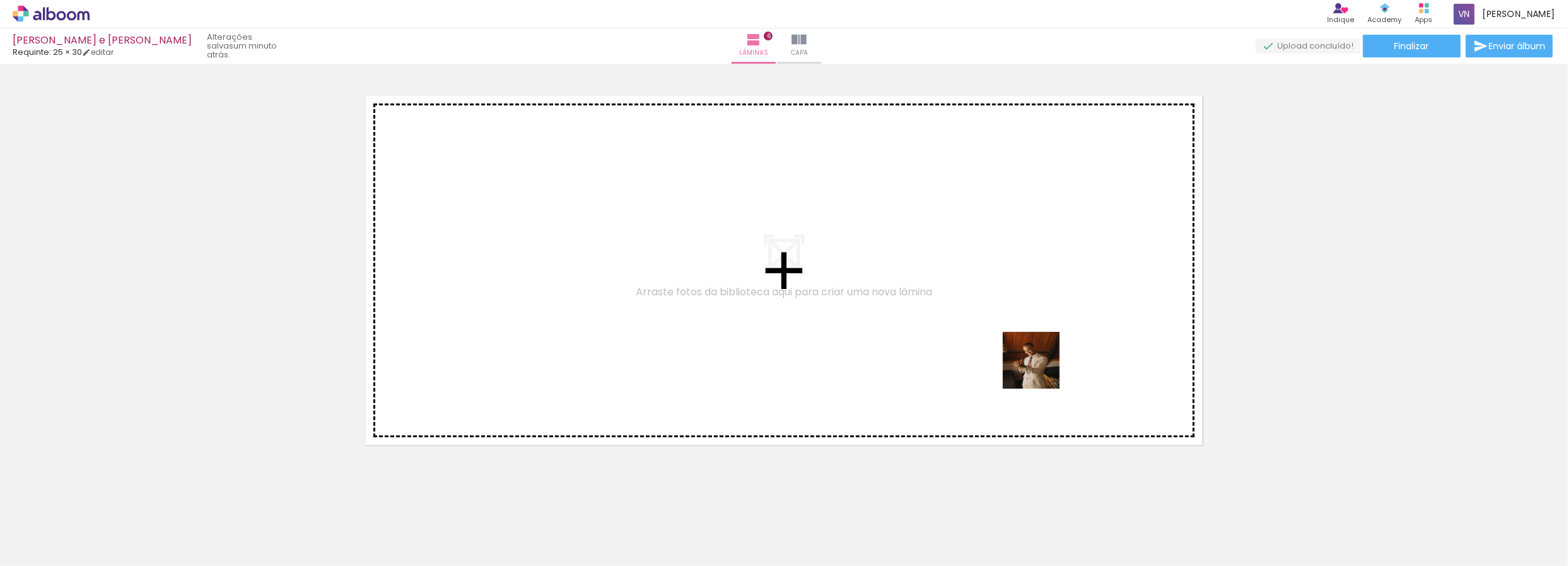
drag, startPoint x: 1213, startPoint y: 543, endPoint x: 986, endPoint y: 469, distance: 238.8
click at [1031, 362] on quentale-workspace at bounding box center [784, 283] width 1568 height 566
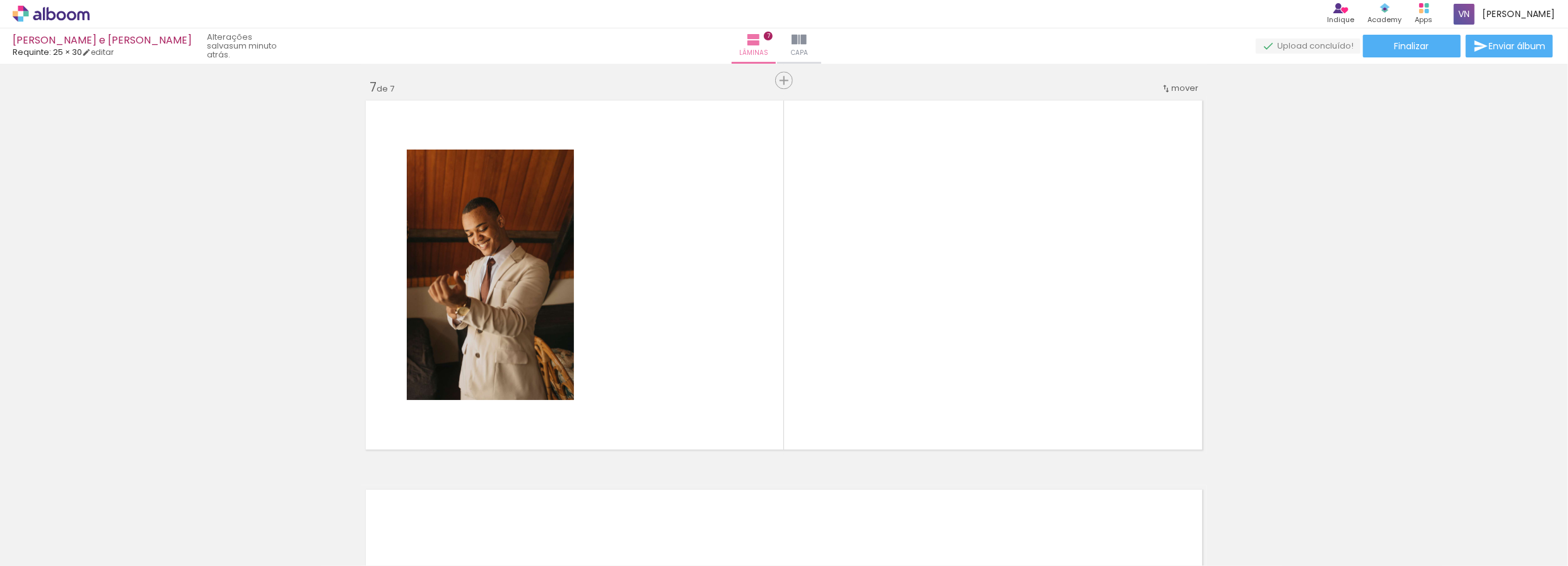
scroll to position [2338, 0]
click at [908, 371] on quentale-workspace at bounding box center [784, 283] width 1568 height 566
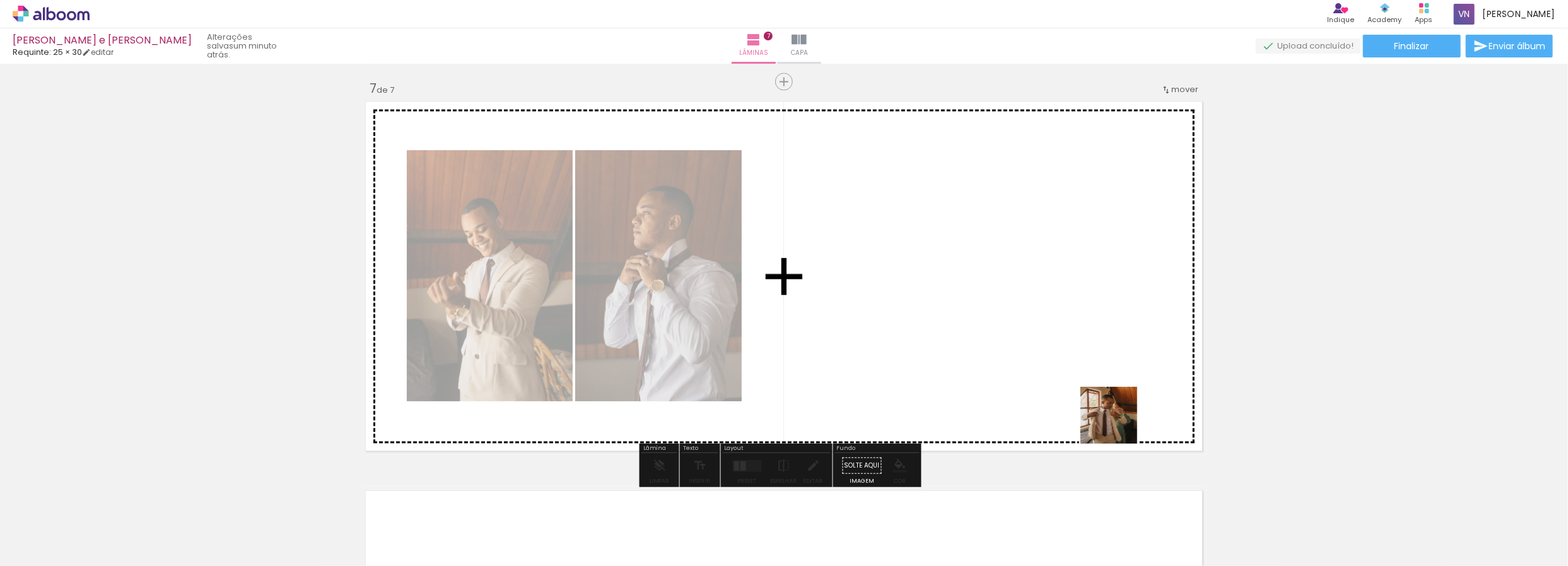
drag, startPoint x: 1240, startPoint y: 515, endPoint x: 985, endPoint y: 331, distance: 314.5
click at [986, 333] on quentale-workspace at bounding box center [784, 283] width 1568 height 566
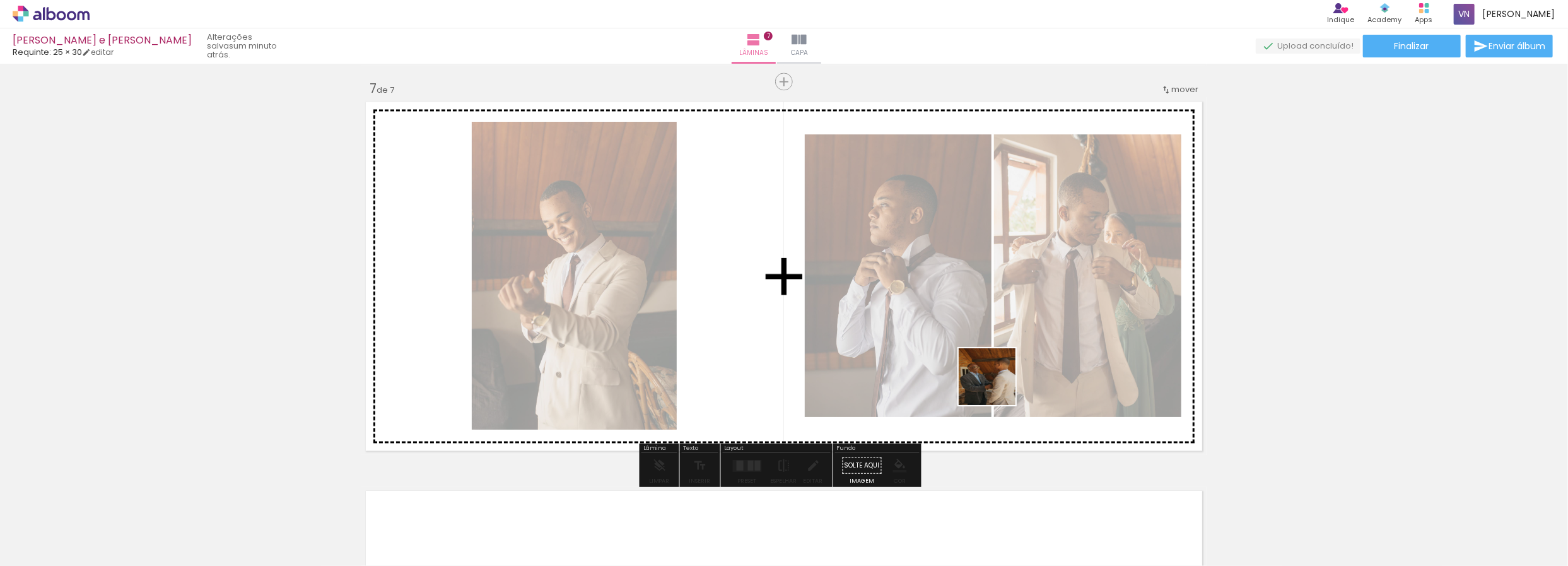
drag, startPoint x: 1061, startPoint y: 538, endPoint x: 986, endPoint y: 378, distance: 176.7
click at [992, 377] on quentale-workspace at bounding box center [784, 283] width 1568 height 566
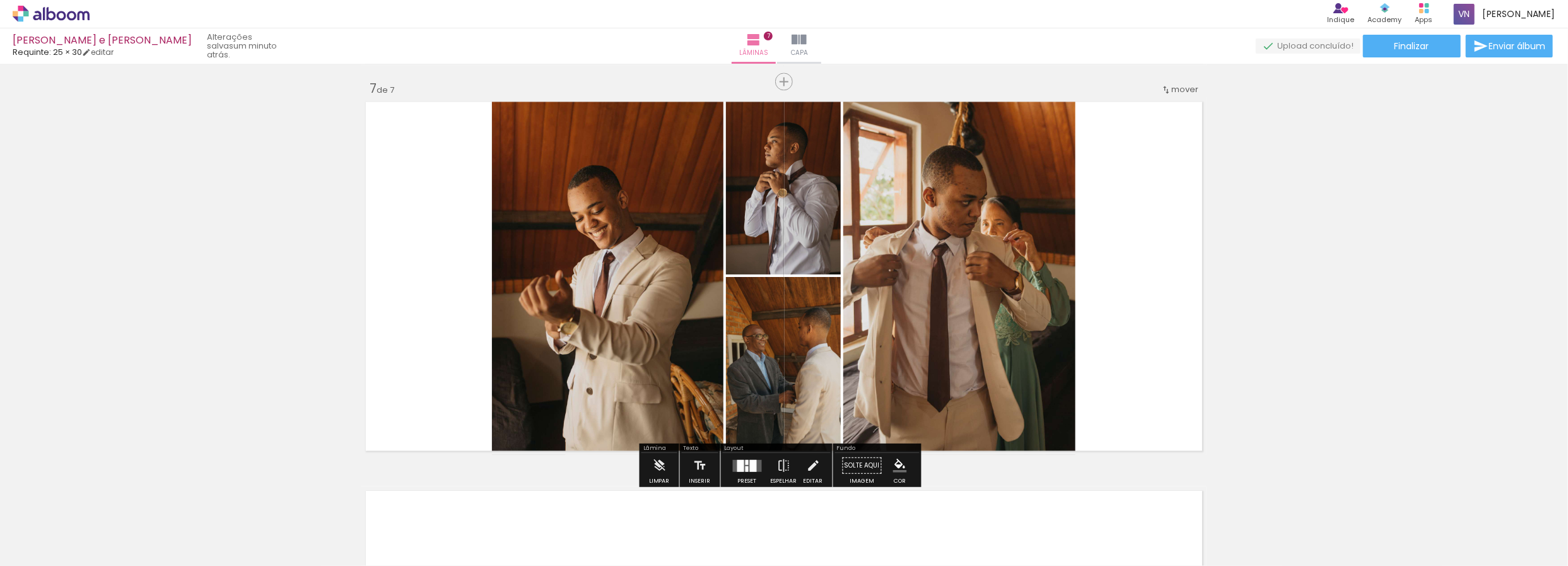
click at [750, 466] on div at bounding box center [754, 465] width 7 height 12
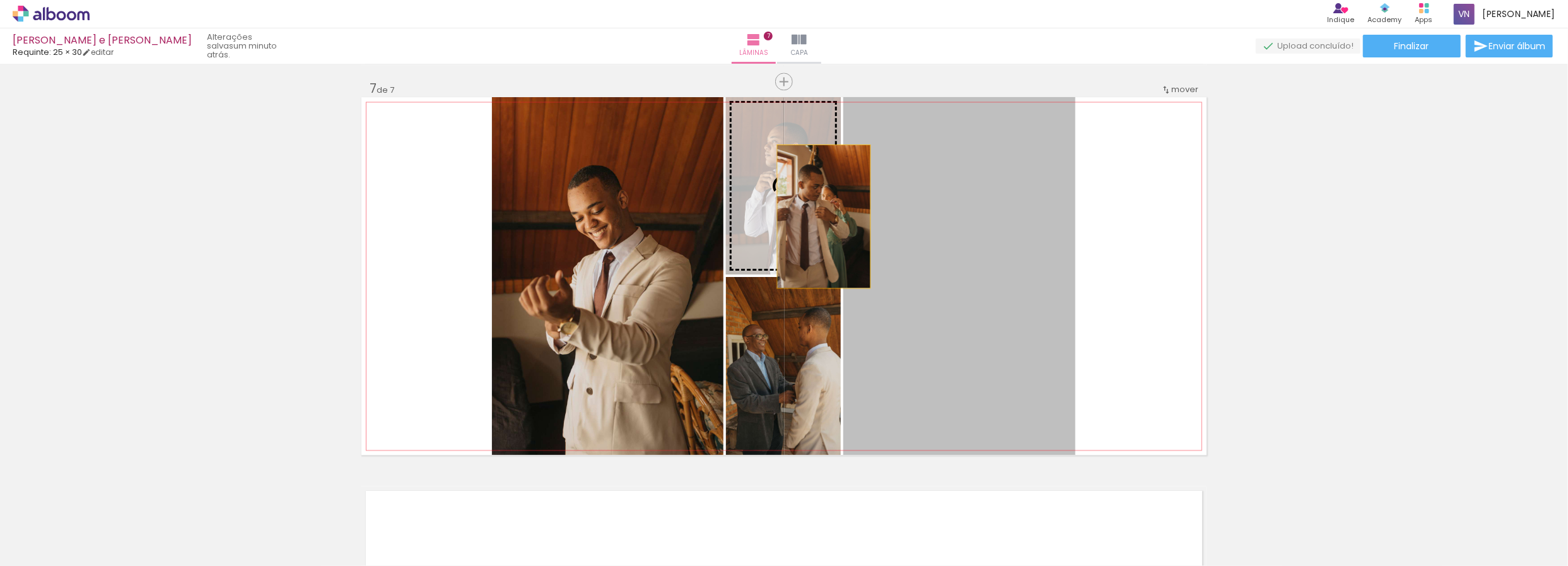
drag, startPoint x: 972, startPoint y: 292, endPoint x: 802, endPoint y: 204, distance: 191.4
click at [0, 0] on slot at bounding box center [0, 0] width 0 height 0
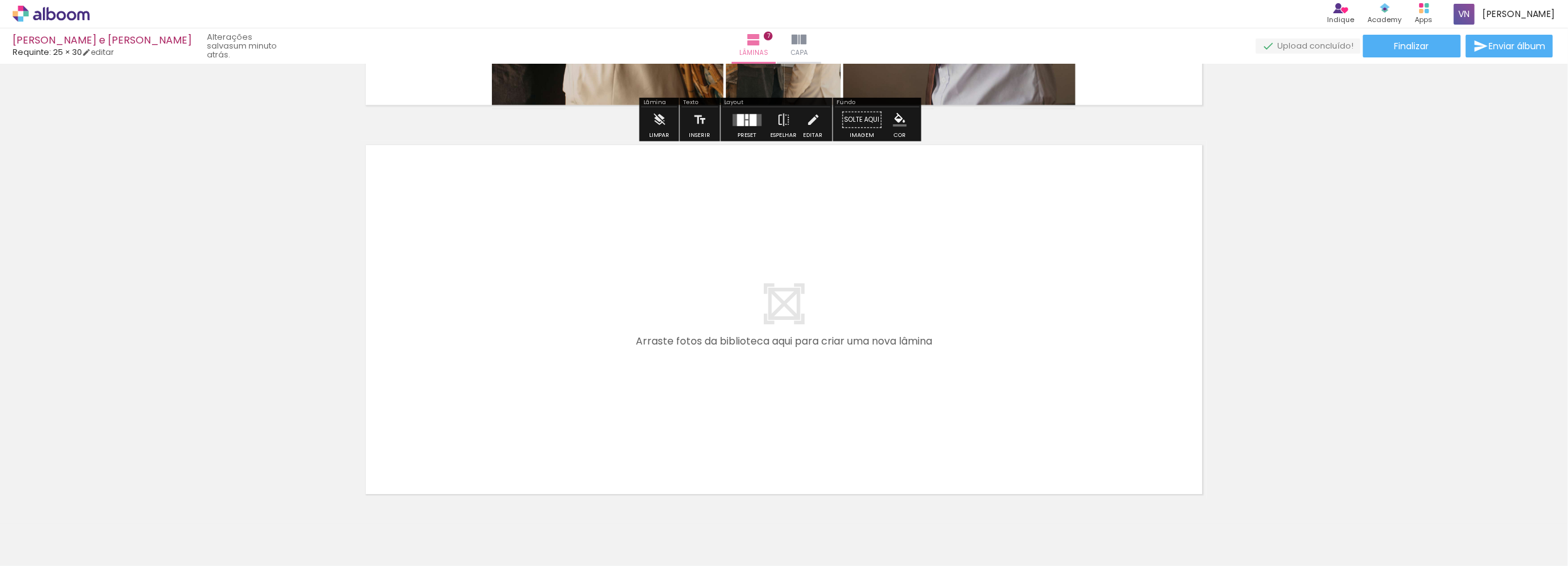
scroll to position [2732, 0]
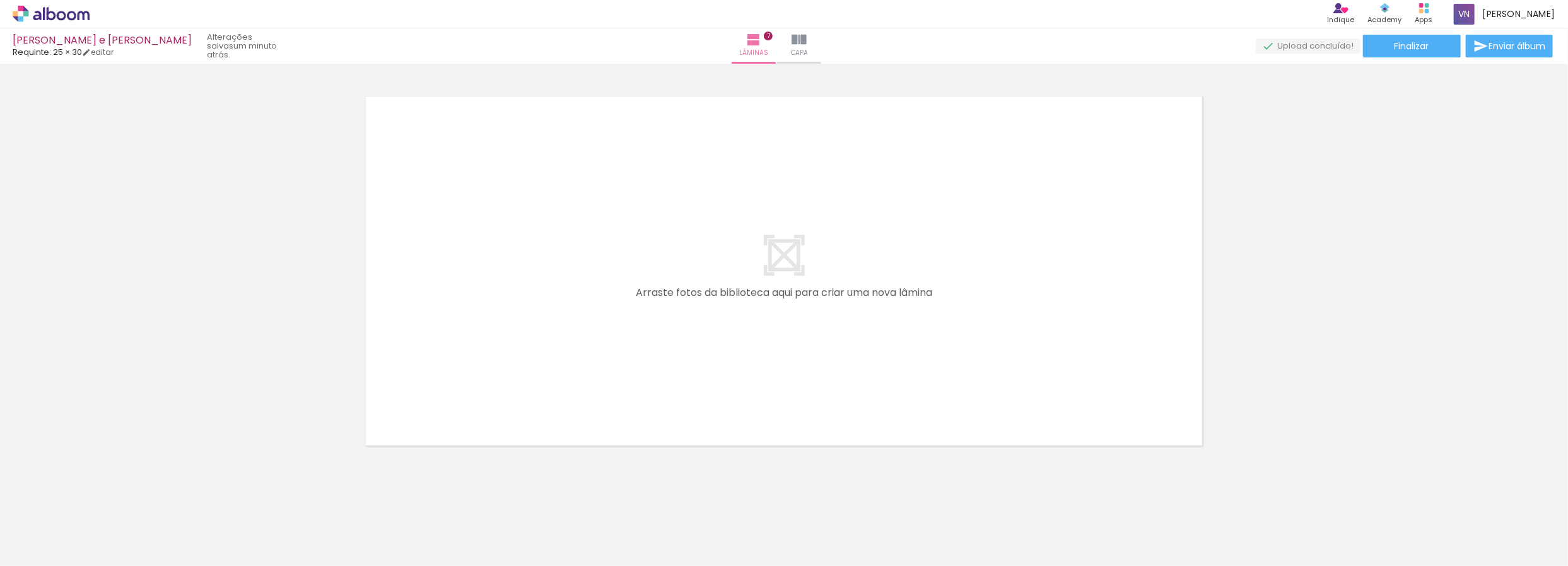
drag, startPoint x: 532, startPoint y: 543, endPoint x: 505, endPoint y: 401, distance: 144.5
click at [505, 401] on quentale-workspace at bounding box center [784, 283] width 1568 height 566
